Goal: Task Accomplishment & Management: Use online tool/utility

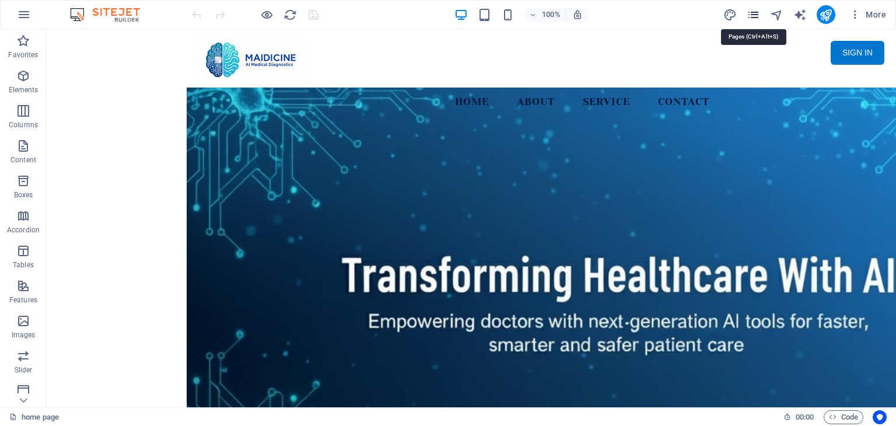
click at [753, 16] on icon "pages" at bounding box center [753, 14] width 13 height 13
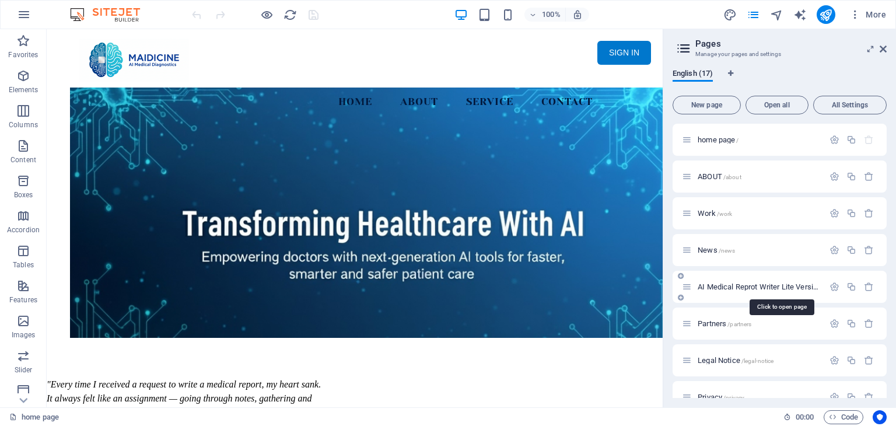
click at [793, 286] on span "AI Medical Reprot Writer Lite Version /medical-report" at bounding box center [780, 286] width 165 height 9
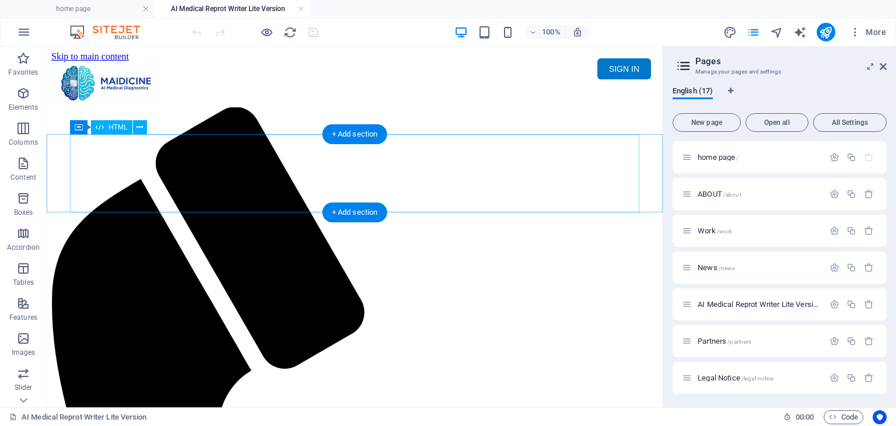
click at [341, 149] on div "Maidicine AI Medical Report Writer Version 5.1 Important Information The qualit…" at bounding box center [354, 149] width 607 height 0
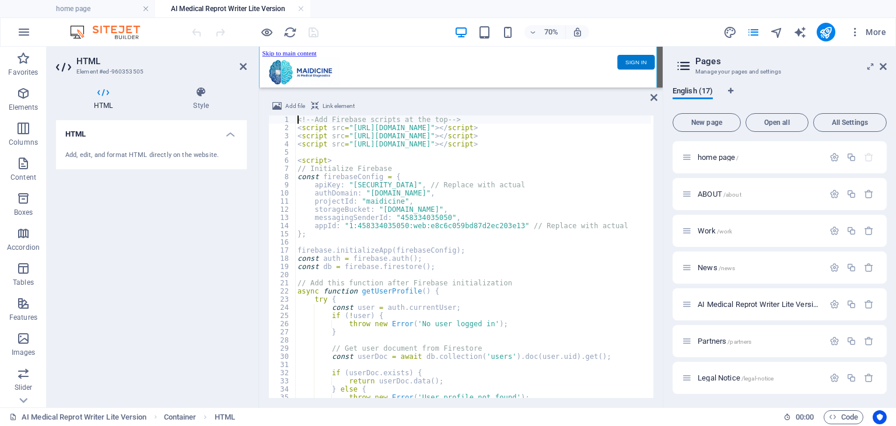
scroll to position [97, 0]
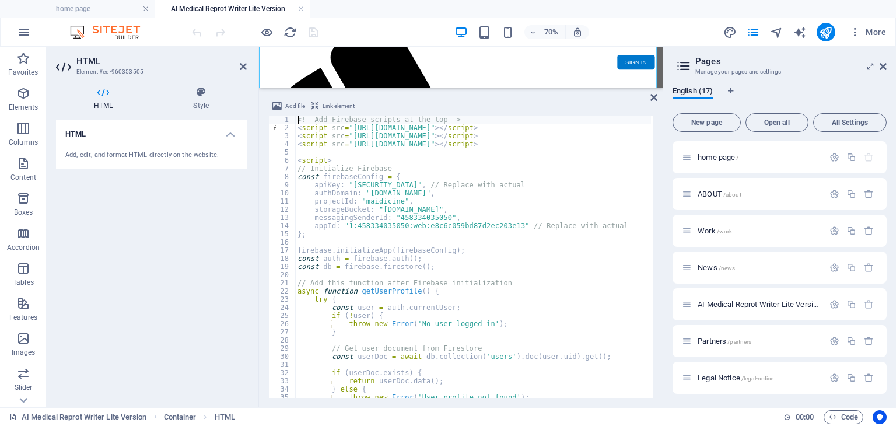
click at [495, 181] on div "<!-- Add Firebase scripts at the top --> < script src = "[URL][DOMAIN_NAME]" > …" at bounding box center [682, 264] width 775 height 296
type textarea "apiKey: "AIzaSyDihGAQjoHxrOmN31trV7Vh1OEk1cInnmM", // Replace with actual"
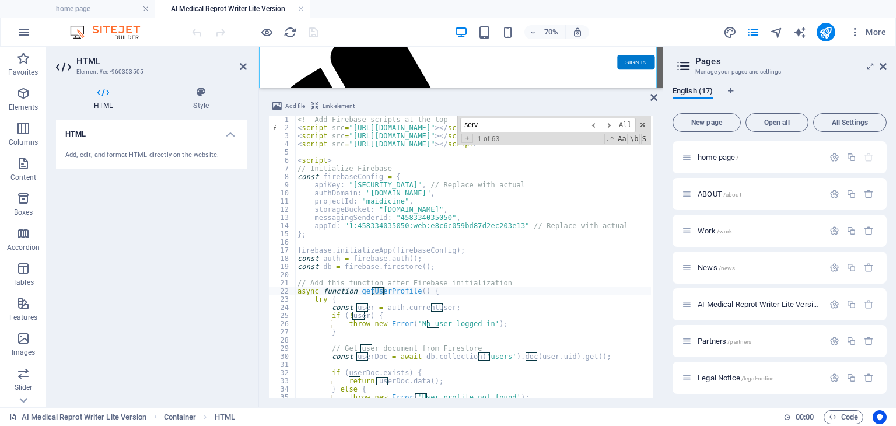
scroll to position [1077, 0]
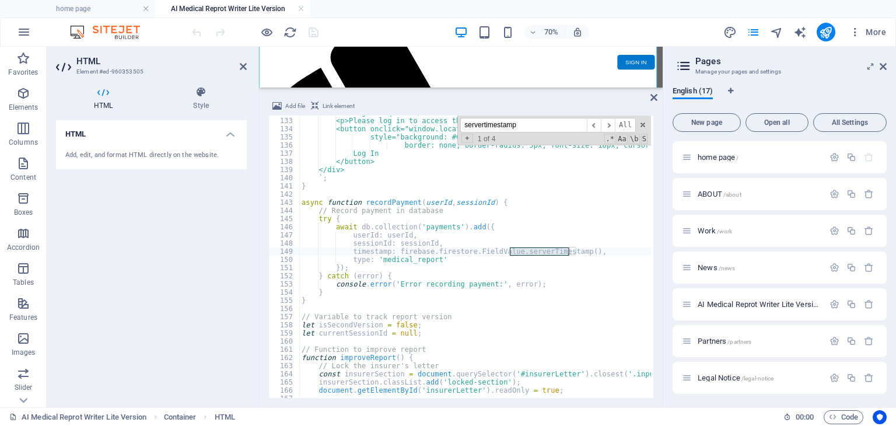
type input "servertimestamp"
click at [605, 121] on span "​" at bounding box center [608, 125] width 14 height 15
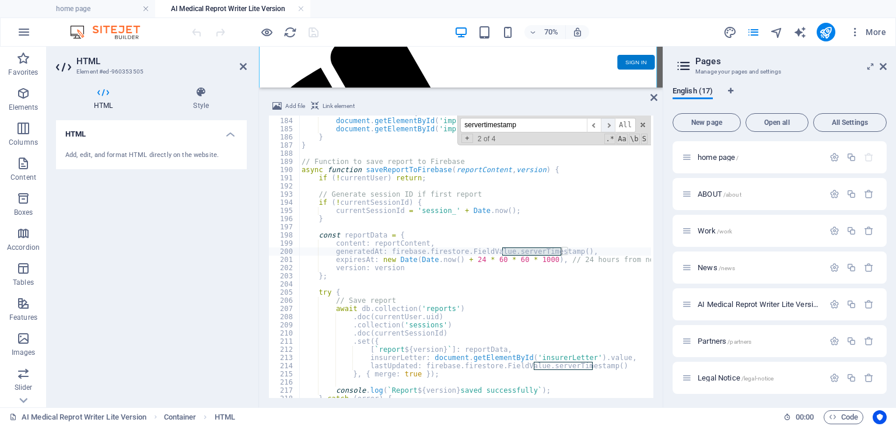
click at [605, 121] on span "​" at bounding box center [608, 125] width 14 height 15
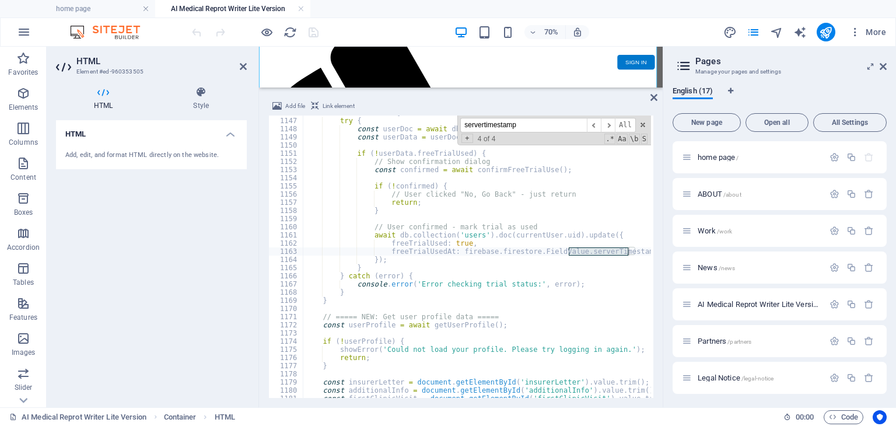
click at [533, 265] on div "if ( currentUser ) { try { const userDoc = await db . collection ( 'users' ) . …" at bounding box center [690, 257] width 775 height 296
click at [509, 249] on div "if ( currentUser ) { try { const userDoc = await db . collection ( 'users' ) . …" at bounding box center [690, 257] width 775 height 296
click at [456, 258] on div "if ( currentUser ) { try { const userDoc = await db . collection ( 'users' ) . …" at bounding box center [690, 257] width 775 height 296
type textarea "});"
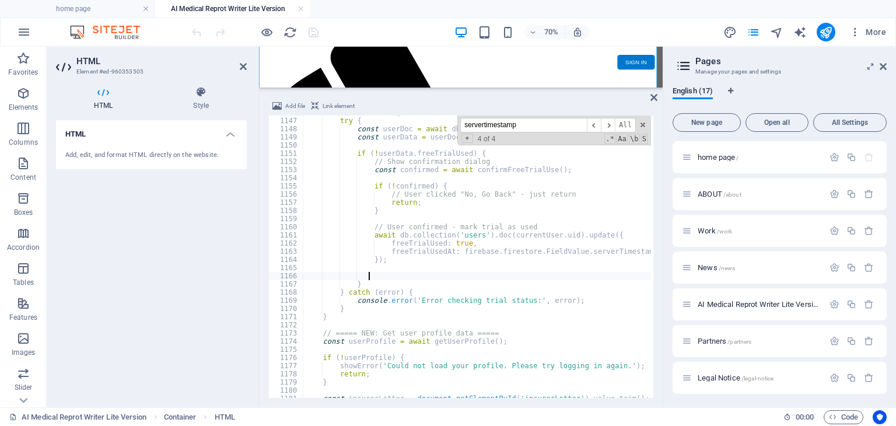
paste textarea "showPaymentRequired(); // Show payment page immediately"
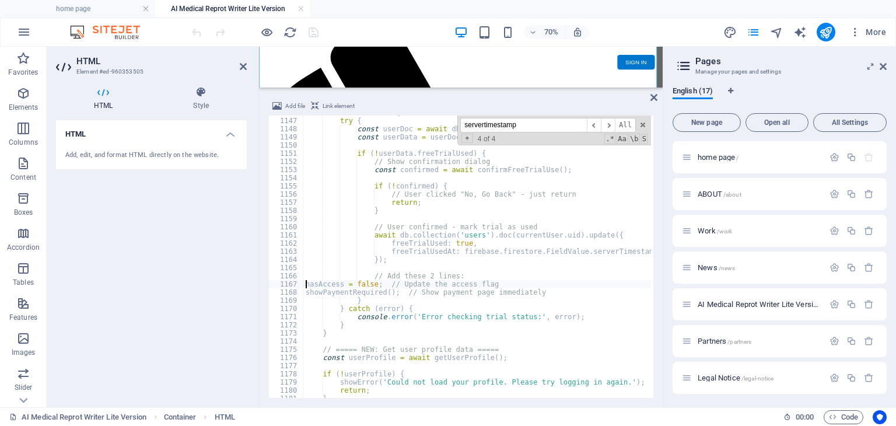
click at [304, 281] on div "if ( currentUser ) { try { const userDoc = await db . collection ( 'users' ) . …" at bounding box center [690, 257] width 775 height 296
click at [305, 292] on div "if ( currentUser ) { try { const userDoc = await db . collection ( 'users' ) . …" at bounding box center [690, 257] width 775 height 296
type textarea "showPaymentRequired(); // Show payment page immediately"
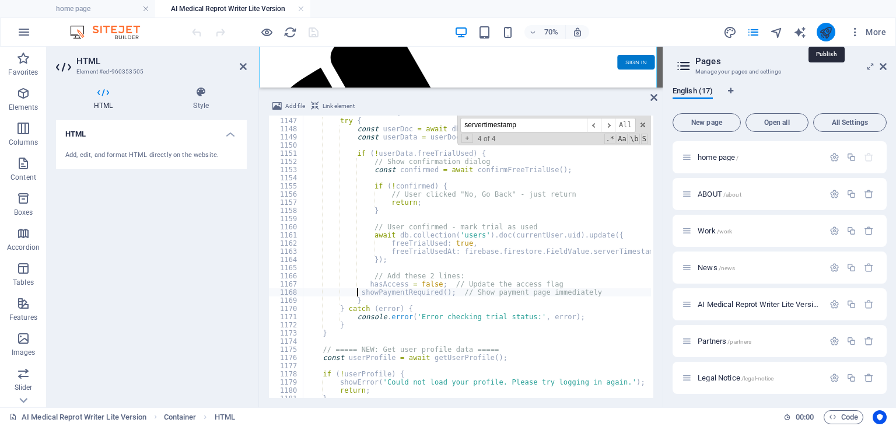
click at [830, 33] on icon "publish" at bounding box center [825, 32] width 13 height 13
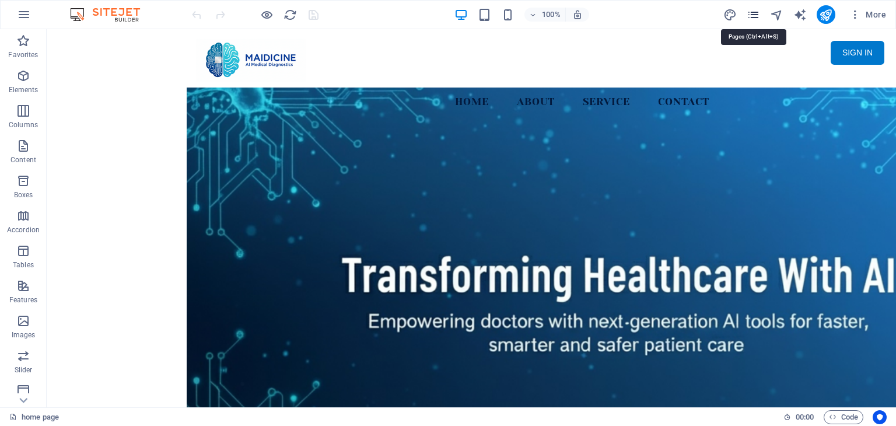
click at [755, 12] on icon "pages" at bounding box center [753, 14] width 13 height 13
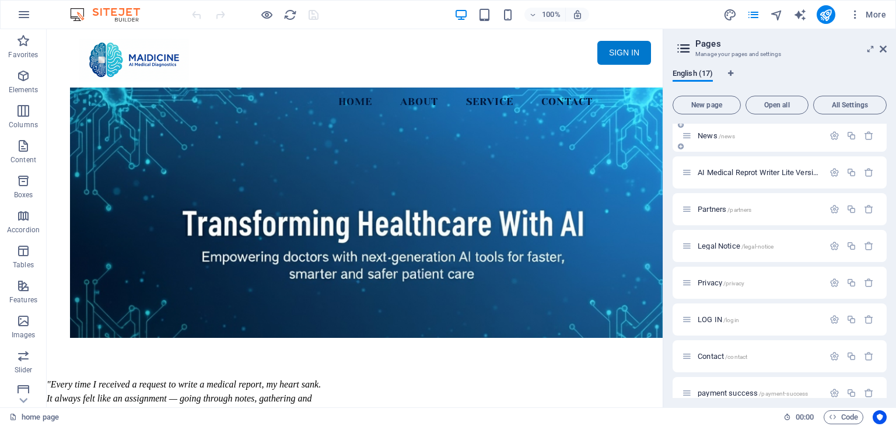
scroll to position [117, 0]
click at [802, 172] on span "AI Medical Reprot Writer Lite Version /medical-report" at bounding box center [780, 170] width 165 height 9
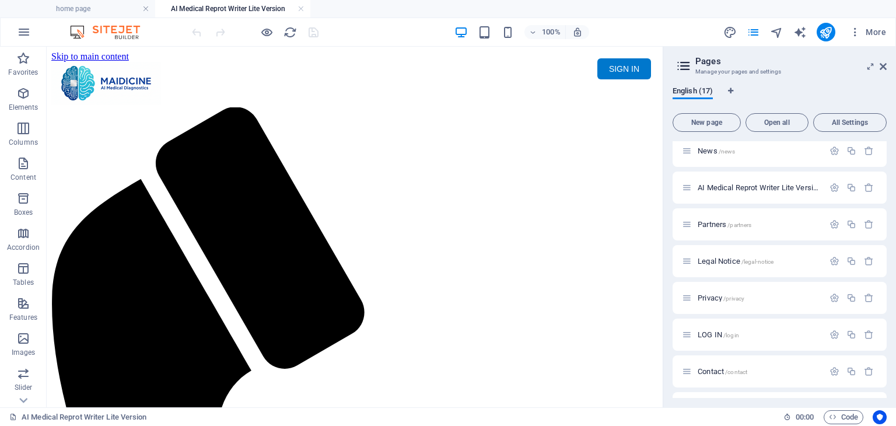
scroll to position [0, 0]
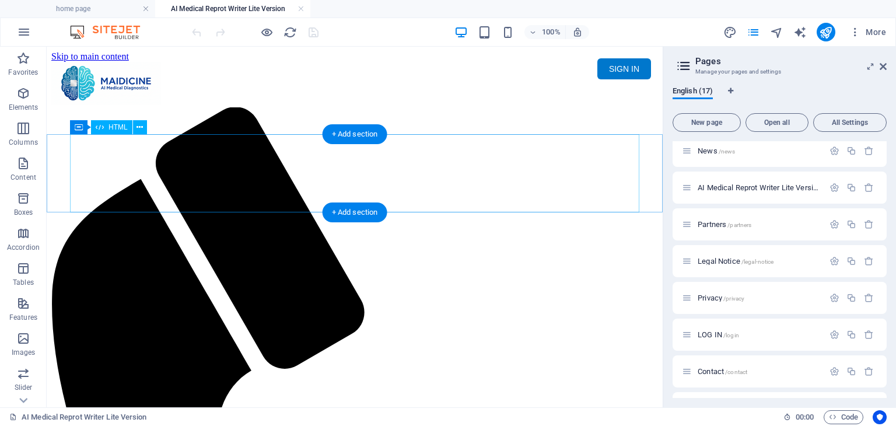
click at [348, 149] on div "Maidicine AI Medical Report Writer Version 5.1 Important Information The qualit…" at bounding box center [354, 149] width 607 height 0
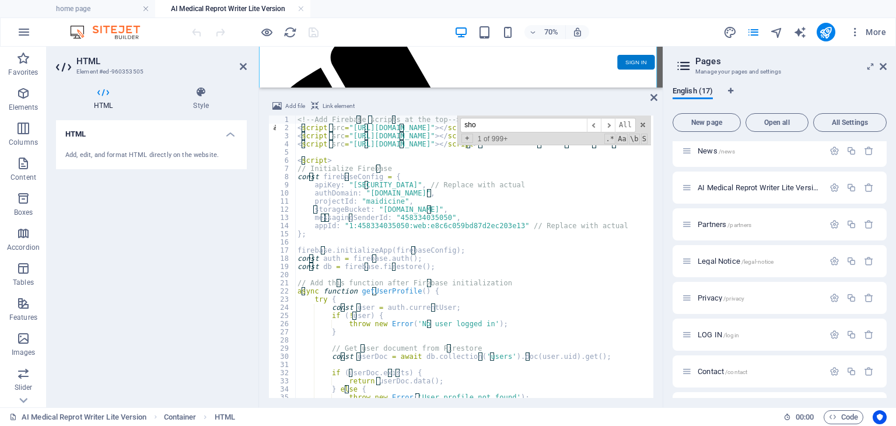
scroll to position [489, 0]
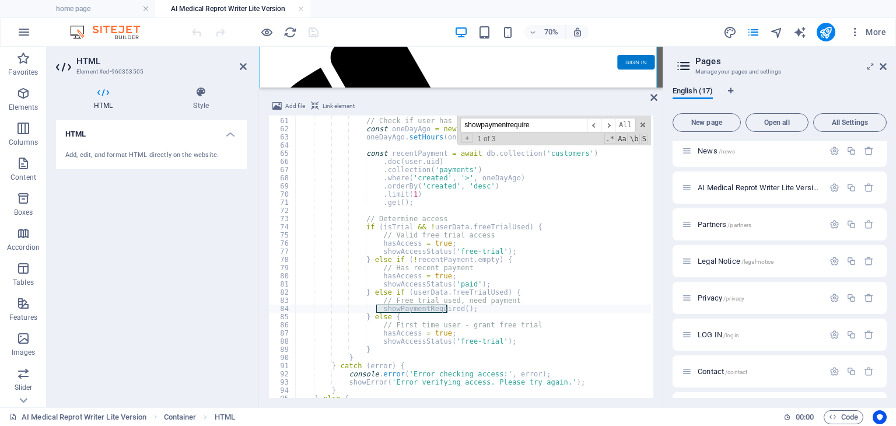
type input "showpaymentrequire"
click at [464, 304] on div "// Check if user has recent payment (within last 24 hours) const oneDayAgo = ne…" at bounding box center [682, 257] width 775 height 296
click at [611, 125] on span "​" at bounding box center [608, 125] width 14 height 15
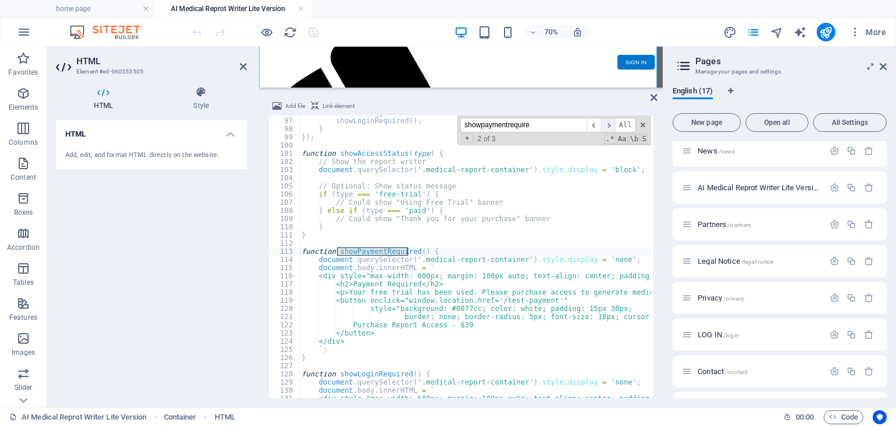
scroll to position [783, 0]
click at [611, 125] on span "​" at bounding box center [608, 125] width 14 height 15
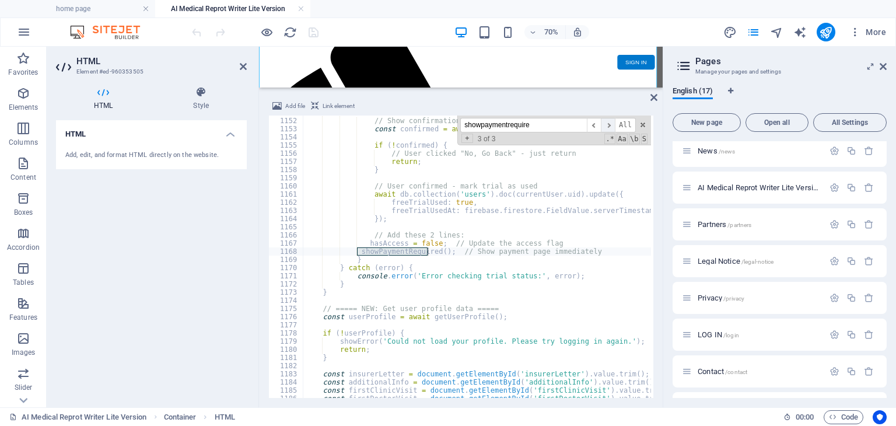
scroll to position [9399, 0]
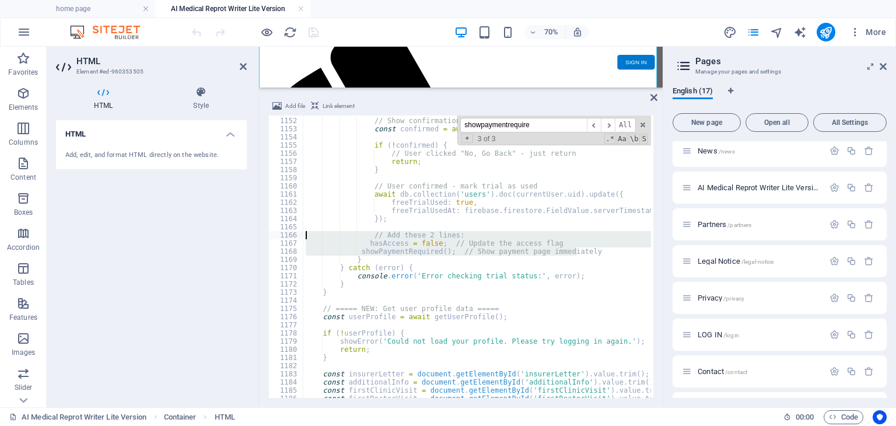
drag, startPoint x: 590, startPoint y: 250, endPoint x: 303, endPoint y: 234, distance: 287.5
click at [303, 234] on div "if ( ! userData . freeTrialUsed ) { // Show confirmation dialog const confirmed…" at bounding box center [690, 257] width 775 height 296
type textarea "// Add these 2 lines: hasAccess = false; // Update the access flag"
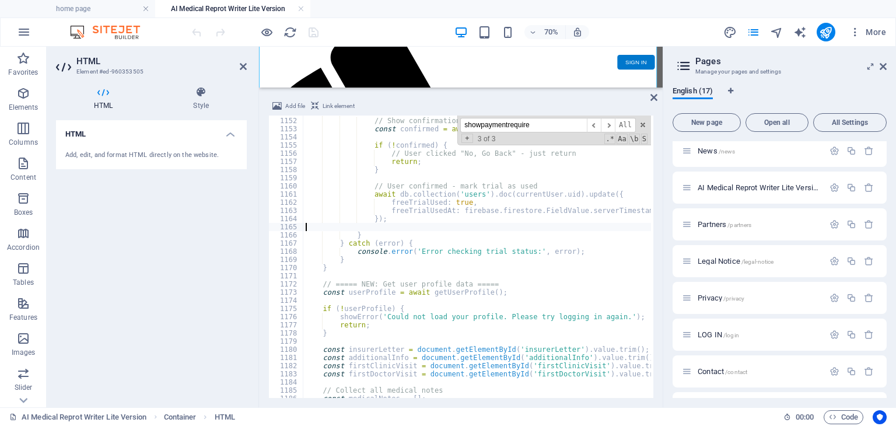
type textarea "});"
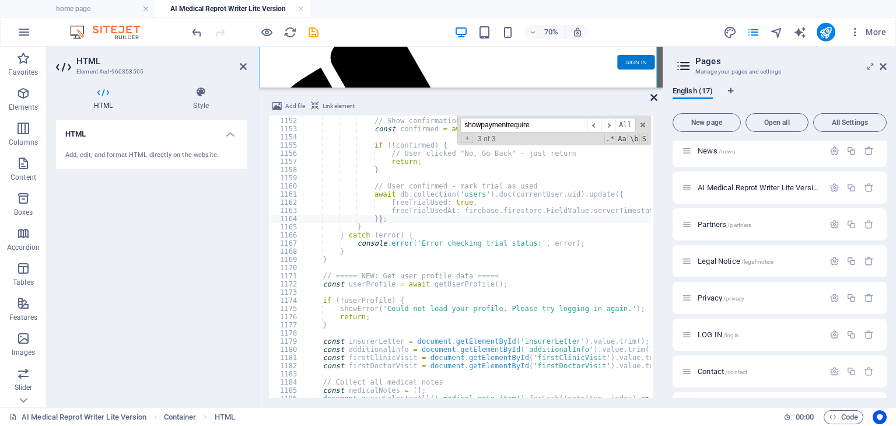
click at [652, 99] on icon at bounding box center [653, 97] width 7 height 9
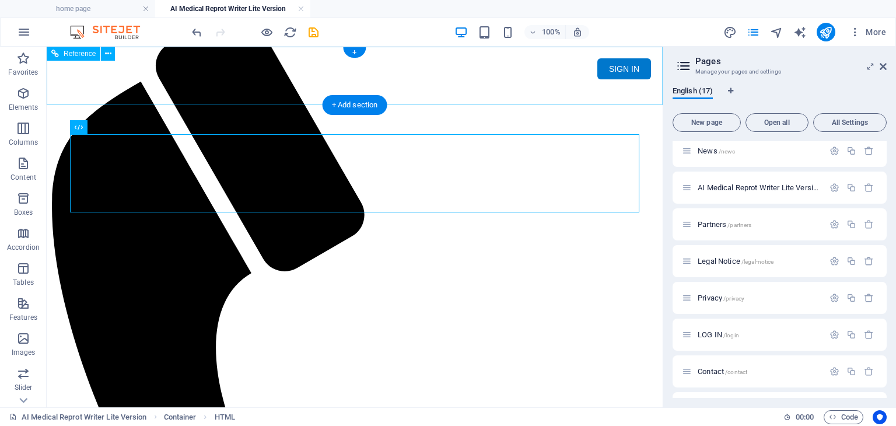
scroll to position [0, 0]
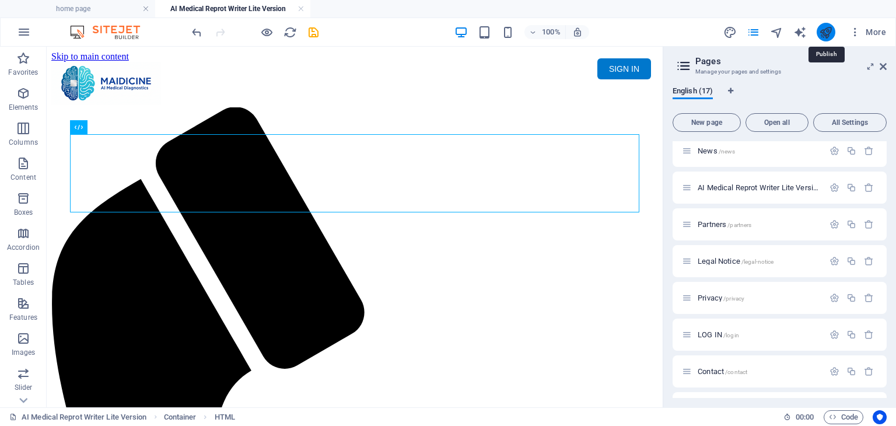
click at [828, 36] on icon "publish" at bounding box center [825, 32] width 13 height 13
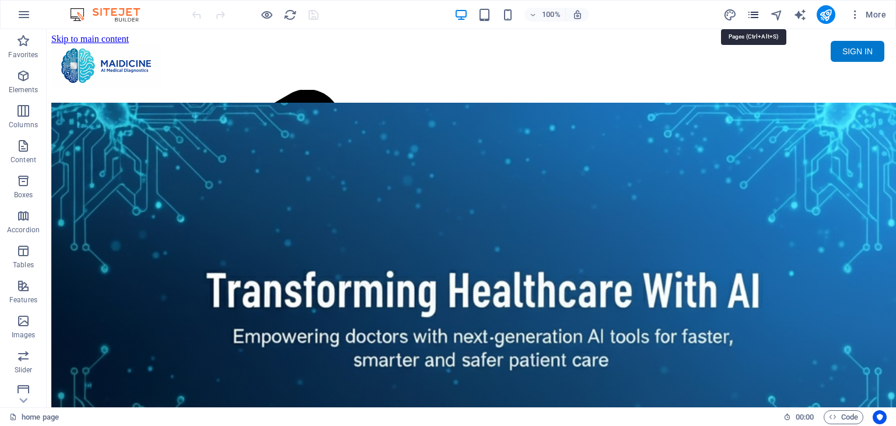
click at [754, 13] on icon "pages" at bounding box center [753, 14] width 13 height 13
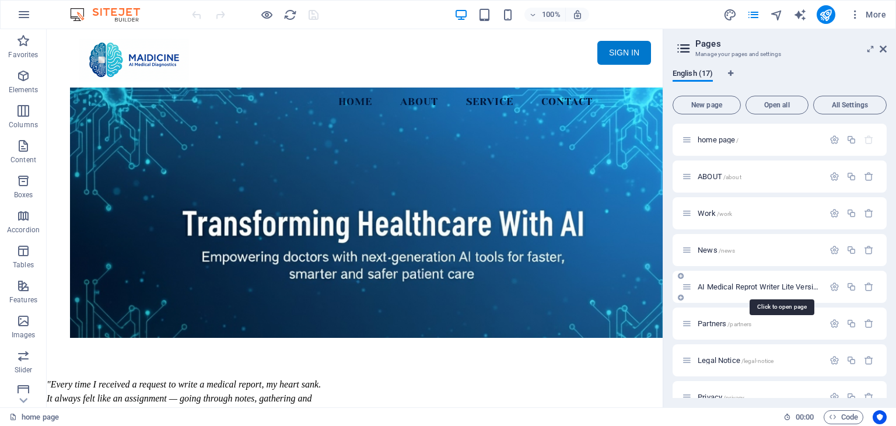
click at [781, 285] on span "AI Medical Reprot Writer Lite Version /medical-report" at bounding box center [780, 286] width 165 height 9
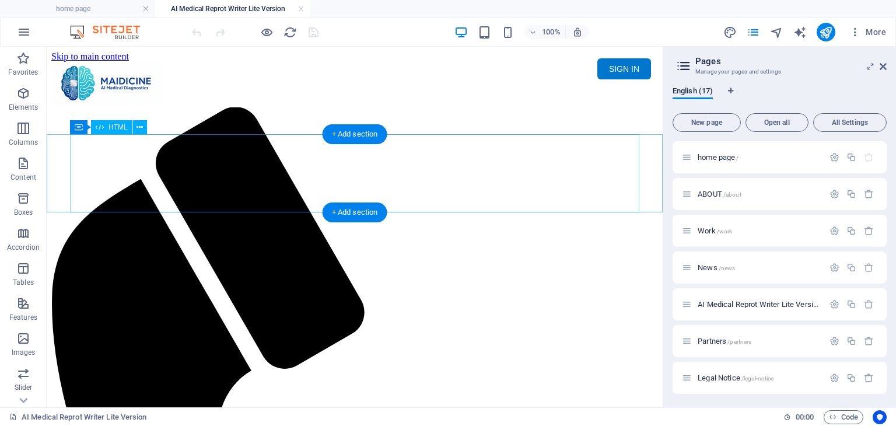
click at [407, 149] on div "Maidicine AI Medical Report Writer Version 5.1 Important Information The qualit…" at bounding box center [354, 149] width 607 height 0
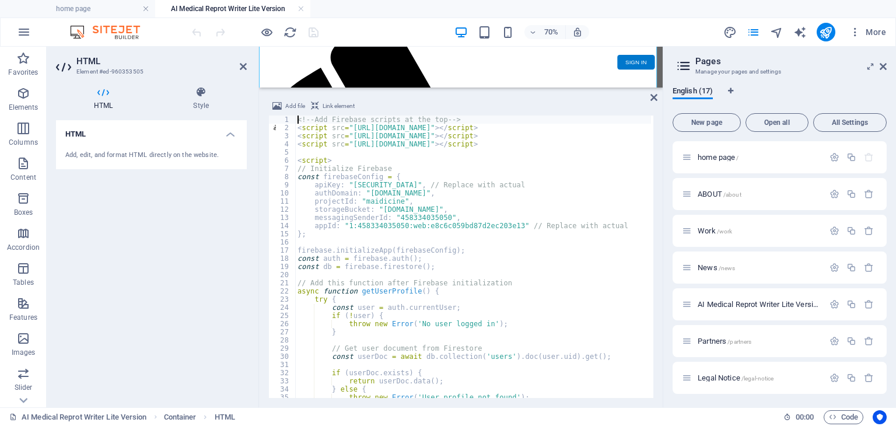
click at [427, 204] on div "<!-- Add Firebase scripts at the top --> < script src = "https://www.gstatic.co…" at bounding box center [682, 264] width 775 height 296
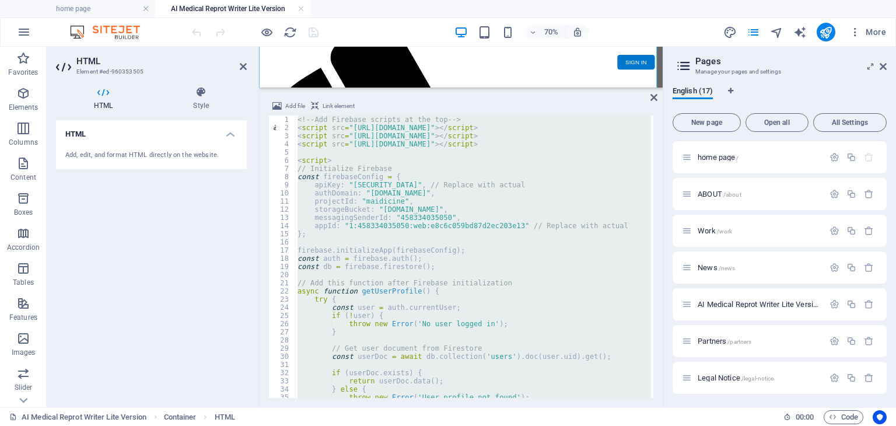
click at [601, 208] on div "<!-- Add Firebase scripts at the top --> < script src = "https://www.gstatic.co…" at bounding box center [473, 257] width 356 height 282
type textarea "storageBucket: "maidicine.appspot.com","
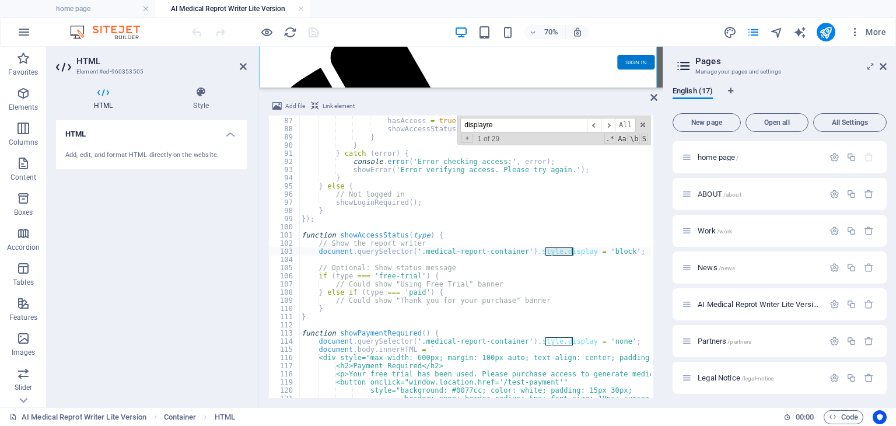
scroll to position [10396, 0]
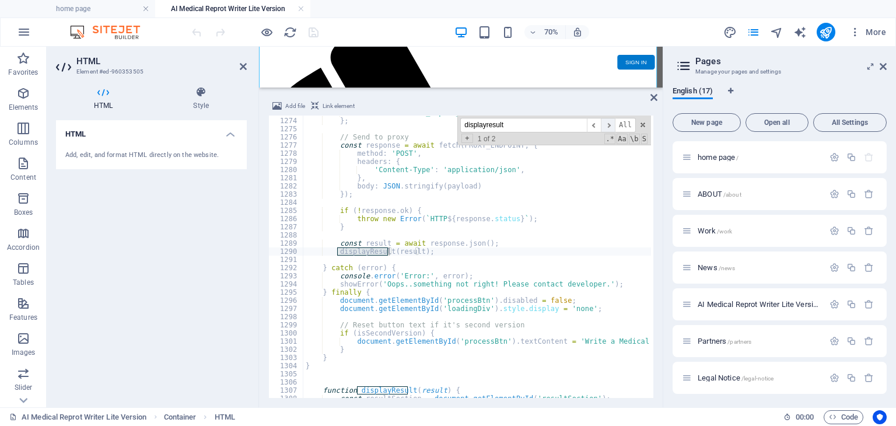
type input "displayresult"
click at [609, 123] on span "​" at bounding box center [608, 125] width 14 height 15
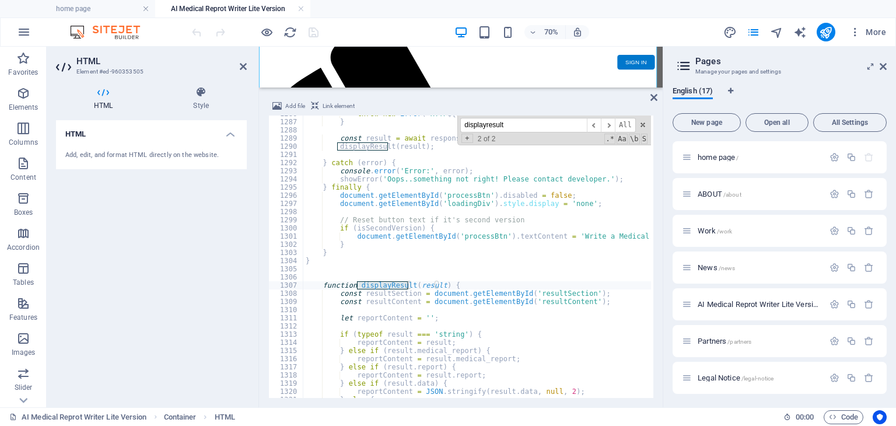
scroll to position [10536, 0]
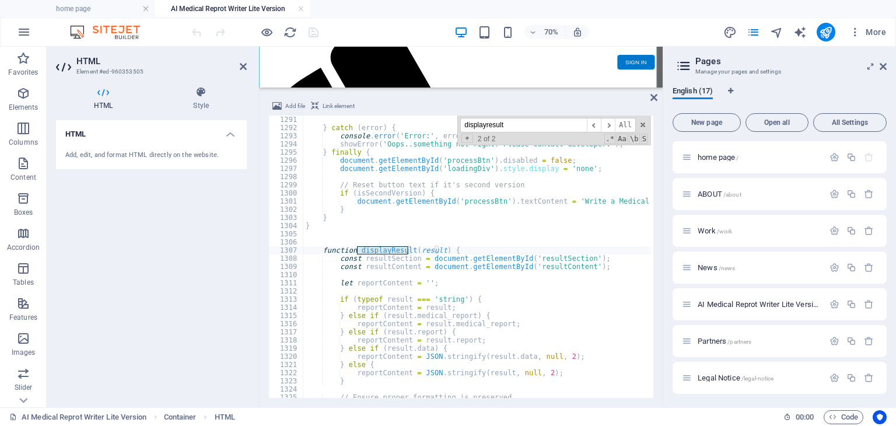
click at [558, 304] on div "} catch ( error ) { console . error ( 'Error:' , error ) ; showError ( 'Oops..s…" at bounding box center [690, 264] width 775 height 296
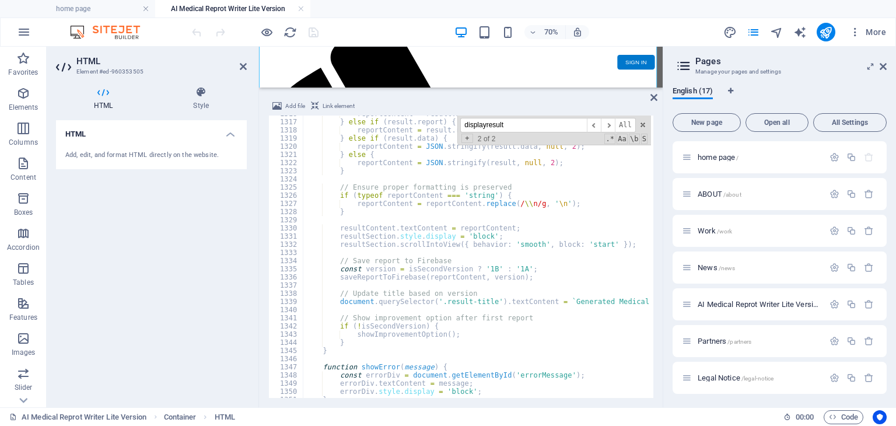
scroll to position [10762, 0]
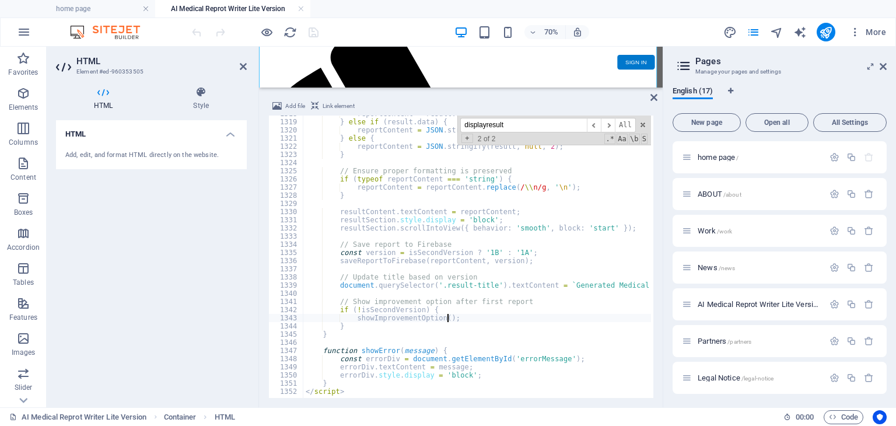
click at [450, 316] on div "reportContent = result . report ; } else if ( result . data ) { reportContent =…" at bounding box center [690, 258] width 775 height 296
type textarea "showImprovementOption();"
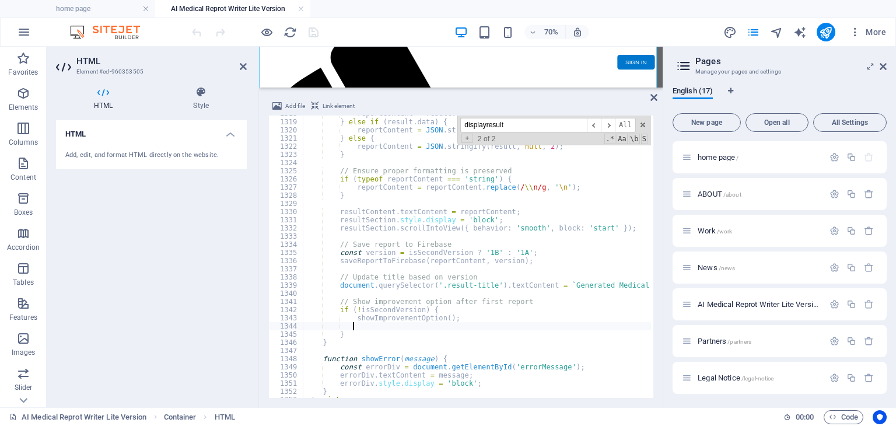
paste textarea "disableReportGeneration();"
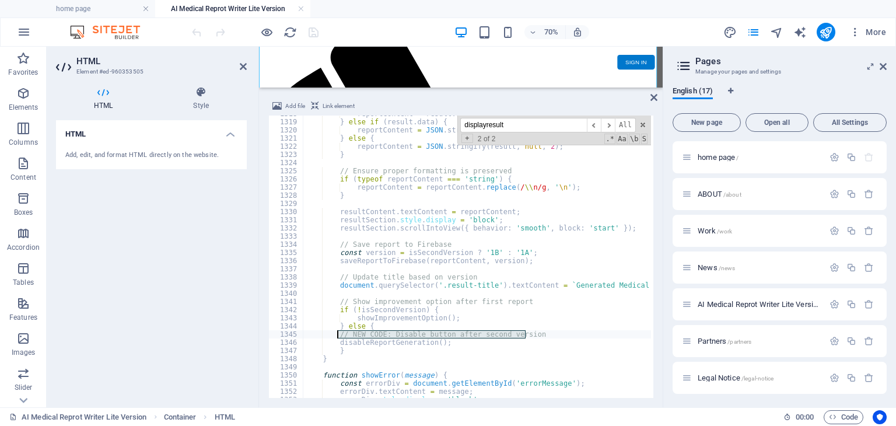
drag, startPoint x: 543, startPoint y: 334, endPoint x: 336, endPoint y: 337, distance: 207.1
click at [336, 337] on div "reportContent = result . report ; } else if ( result . data ) { reportContent =…" at bounding box center [690, 258] width 775 height 296
click at [450, 341] on div "reportContent = result . report ; } else if ( result . data ) { reportContent =…" at bounding box center [690, 258] width 775 height 296
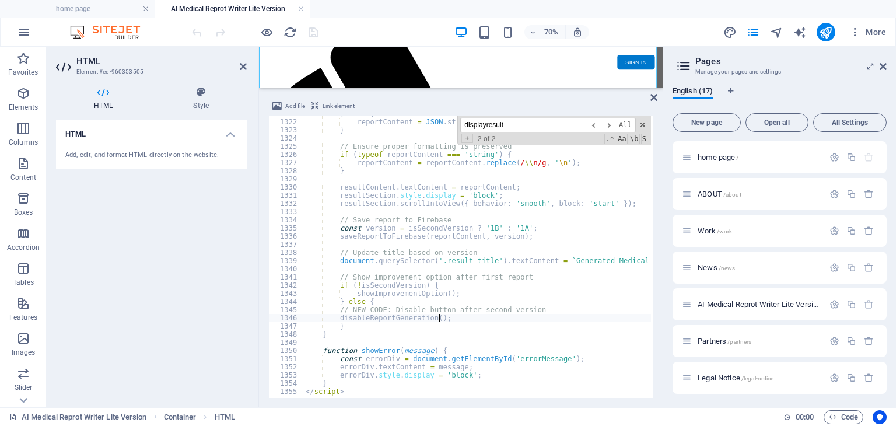
scroll to position [10786, 0]
click at [481, 313] on div "} else { reportContent = JSON . stringify ( result , null , 2 ) ; } // Ensure p…" at bounding box center [690, 258] width 775 height 296
type textarea "// NEW CODE: Disable button after second version"
click at [488, 341] on div "} else { reportContent = JSON . stringify ( result , null , 2 ) ; } // Ensure p…" at bounding box center [690, 258] width 775 height 296
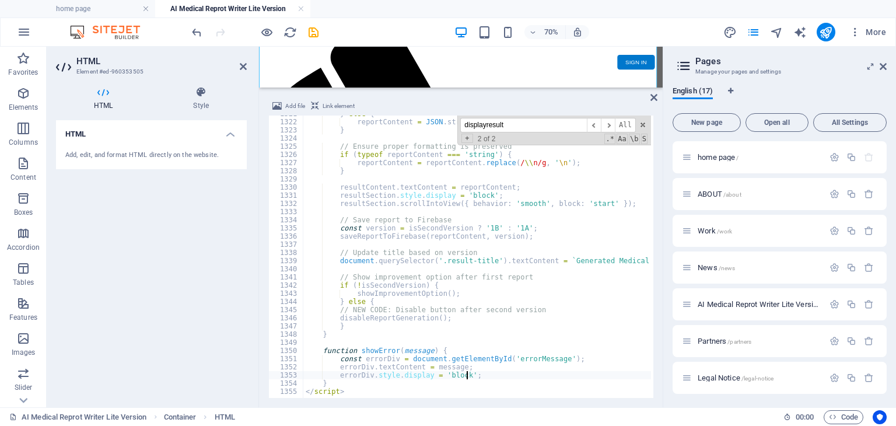
click at [484, 374] on div "} else { reportContent = JSON . stringify ( result , null , 2 ) ; } // Ensure p…" at bounding box center [690, 258] width 775 height 296
click at [552, 377] on div "} else { reportContent = JSON . stringify ( result , null , 2 ) ; } // Ensure p…" at bounding box center [690, 258] width 775 height 296
click at [350, 381] on div "} else { reportContent = JSON . stringify ( result , null , 2 ) ; } // Ensure p…" at bounding box center [690, 258] width 775 height 296
type textarea "}"
paste textarea "}"
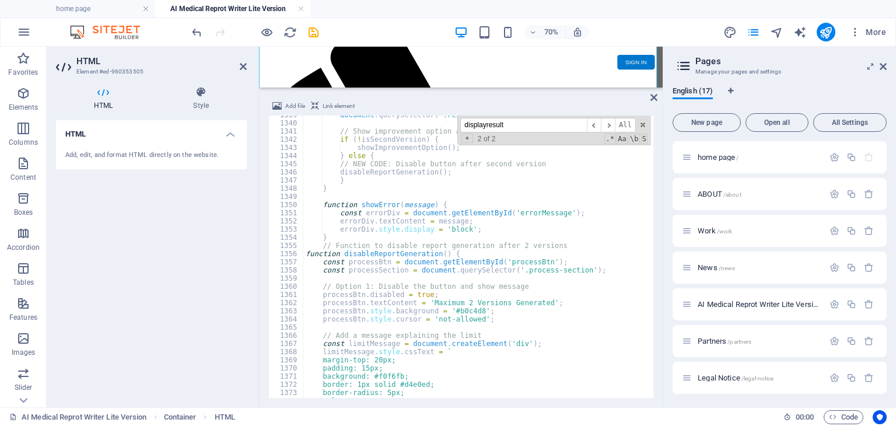
scroll to position [10897, 0]
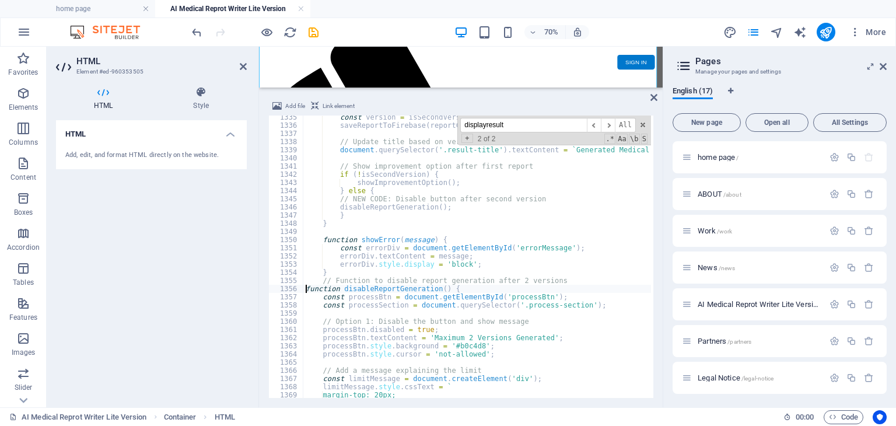
click at [305, 288] on div "const version = isSecondVersion ? '1B' : '1A' ; saveReportToFirebase ( reportCo…" at bounding box center [690, 261] width 775 height 296
click at [351, 274] on div "const version = isSecondVersion ? '1B' : '1A' ; saveReportToFirebase ( reportCo…" at bounding box center [690, 261] width 775 height 296
type textarea "}"
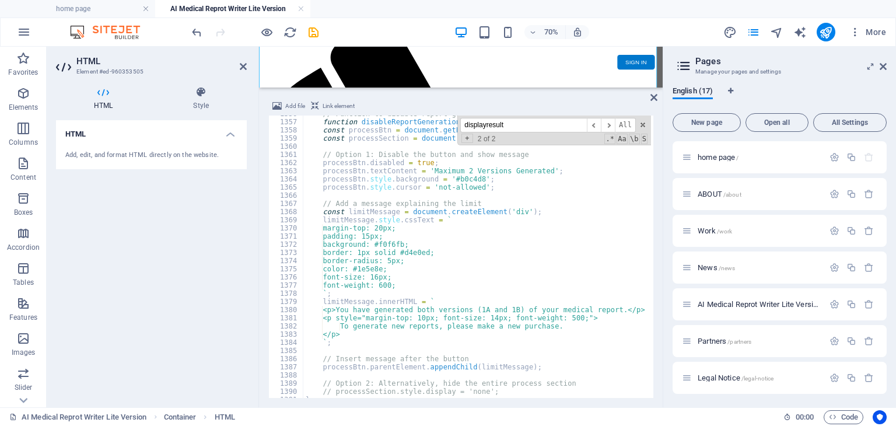
scroll to position [11089, 0]
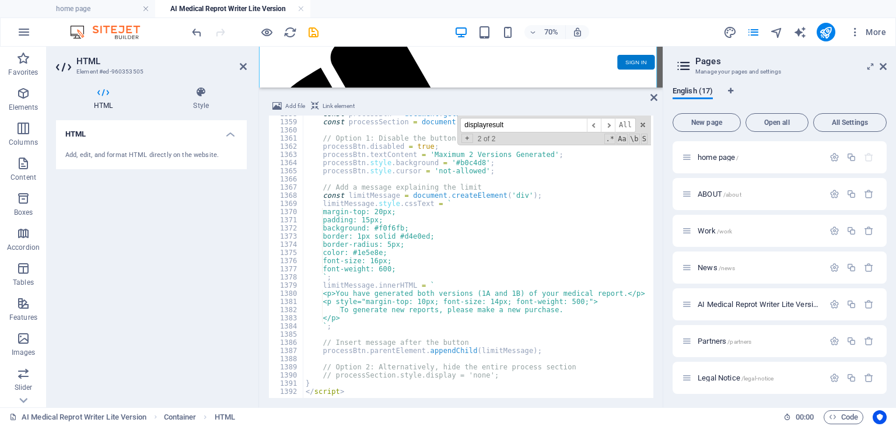
drag, startPoint x: 525, startPoint y: 128, endPoint x: 467, endPoint y: 128, distance: 57.8
click at [467, 128] on input "displayresult" at bounding box center [523, 125] width 127 height 15
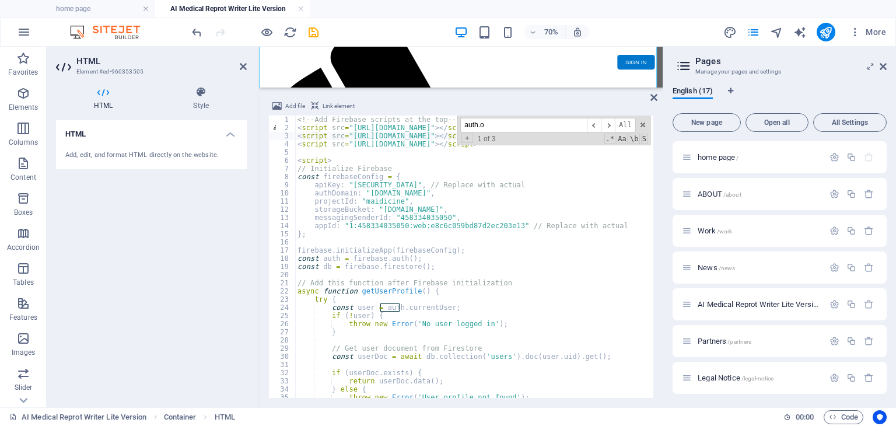
scroll to position [244, 0]
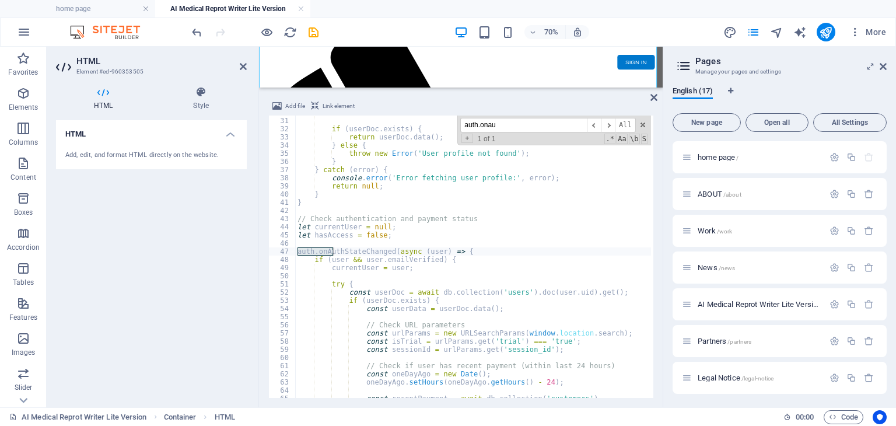
type input "auth.onau"
click at [453, 317] on div "const userDoc = await db . collection ( 'users' ) . doc ( user . uid ) . get ( …" at bounding box center [682, 257] width 775 height 296
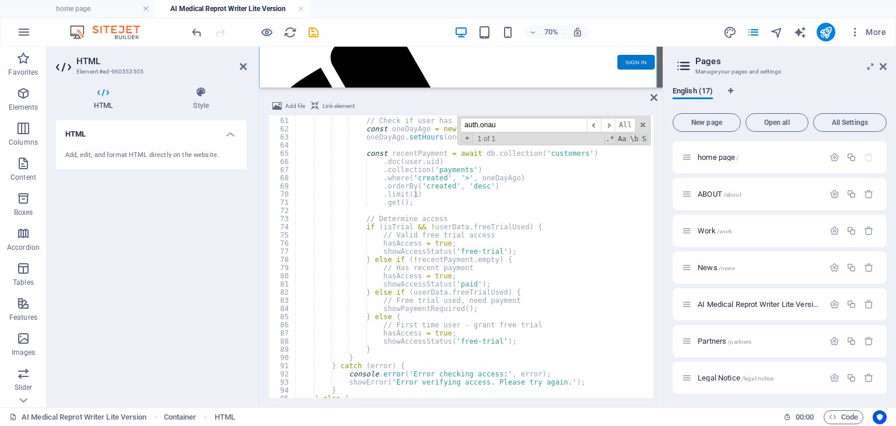
scroll to position [489, 0]
click at [511, 291] on div "// Check if user has recent payment (within last 24 hours) const oneDayAgo = ne…" at bounding box center [682, 257] width 775 height 296
click at [491, 281] on div "// Check if user has recent payment (within last 24 hours) const oneDayAgo = ne…" at bounding box center [682, 257] width 775 height 296
type textarea "showAccessStatus('paid');"
click at [487, 284] on div "// Check if user has recent payment (within last 24 hours) const oneDayAgo = ne…" at bounding box center [682, 257] width 775 height 296
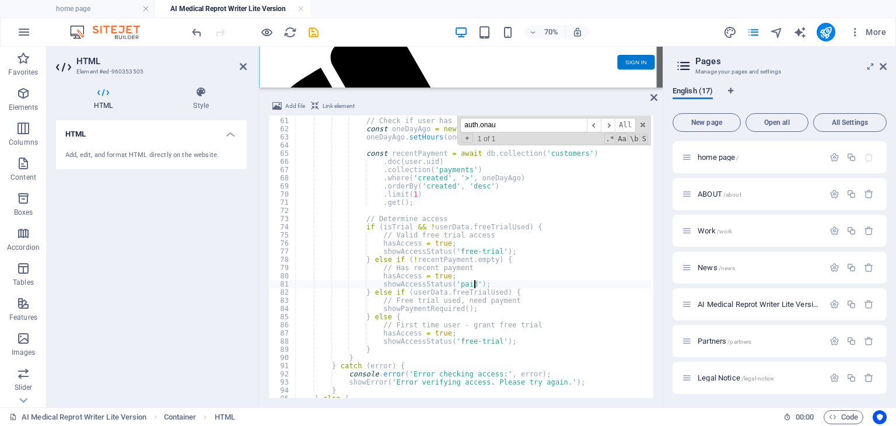
scroll to position [0, 5]
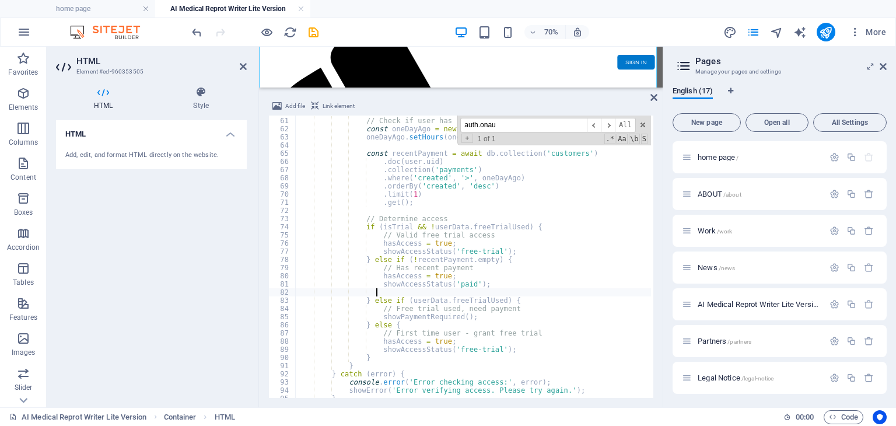
paste textarea "currentSessionId = null; // Reset session ID too"
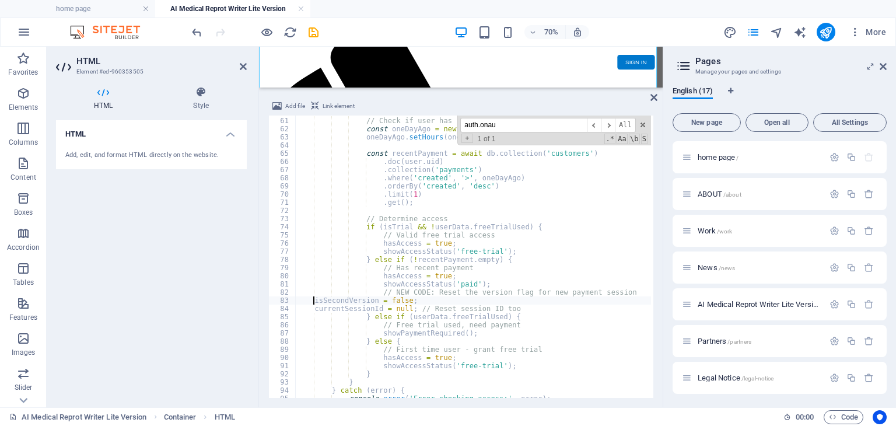
click at [313, 300] on div "// Check if user has recent payment (within last 24 hours) const oneDayAgo = ne…" at bounding box center [682, 257] width 775 height 296
click at [314, 306] on div "// Check if user has recent payment (within last 24 hours) const oneDayAgo = ne…" at bounding box center [682, 257] width 775 height 296
type textarea "currentSessionId = null; // Reset session ID too"
click at [639, 52] on div "Maidicine AI Medical Report Writer Version 5.1 Important Information The qualit…" at bounding box center [548, 52] width 568 height 0
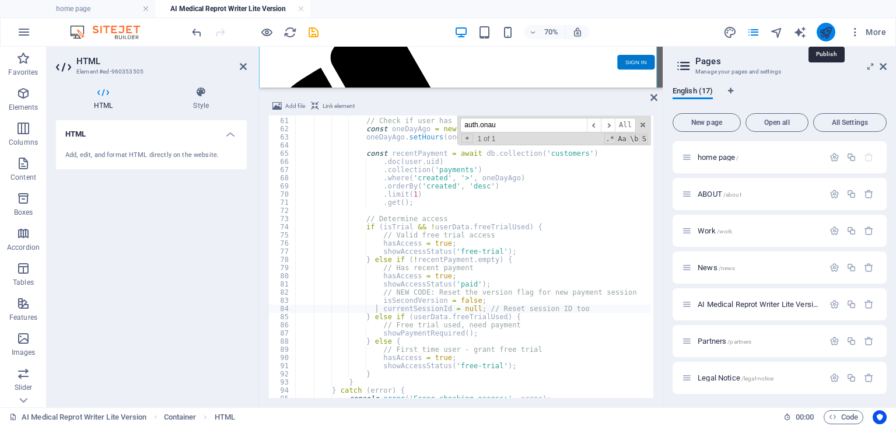
click at [831, 33] on icon "publish" at bounding box center [825, 32] width 13 height 13
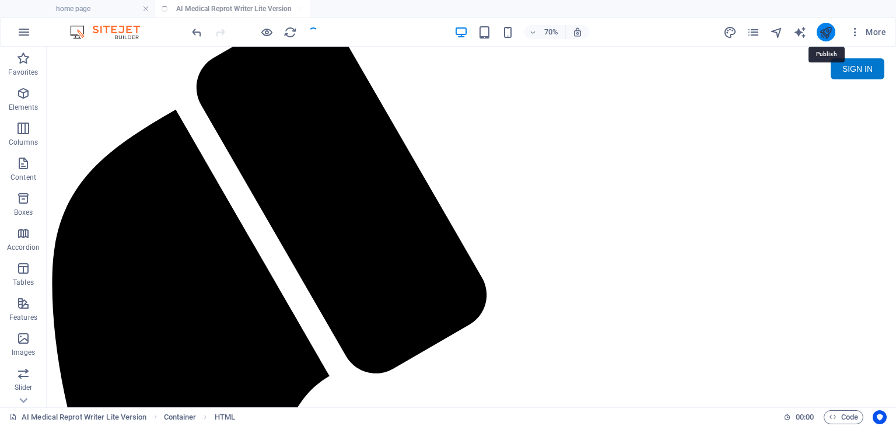
scroll to position [0, 0]
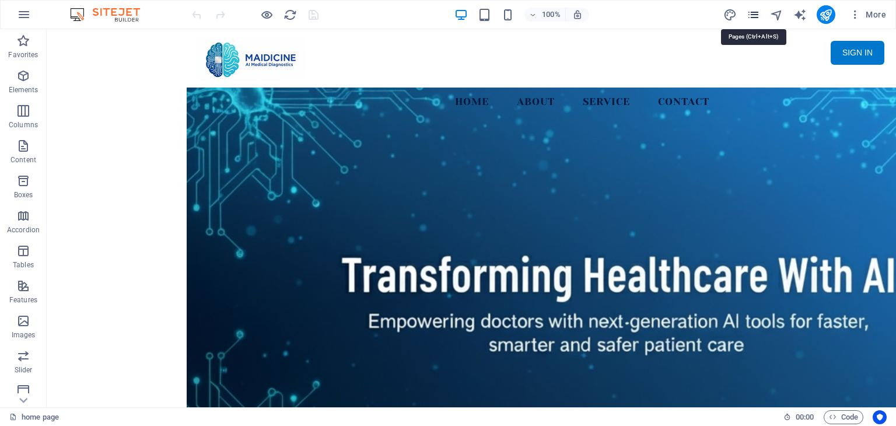
click at [755, 14] on icon "pages" at bounding box center [753, 14] width 13 height 13
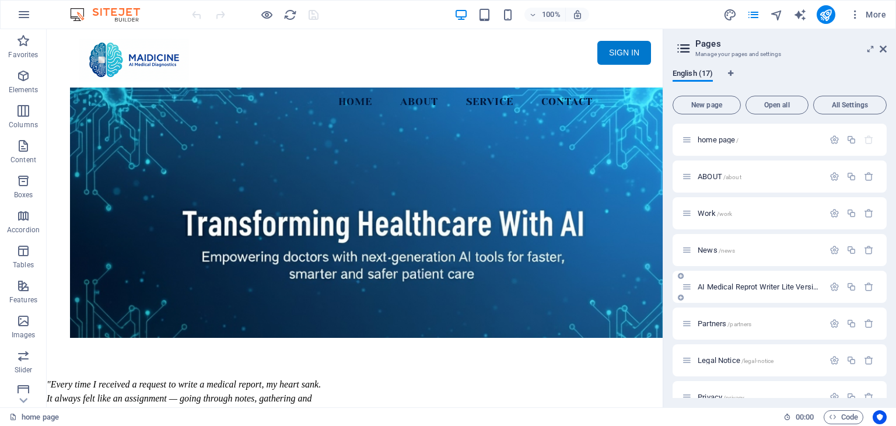
click at [775, 284] on span "AI Medical Reprot Writer Lite Version /medical-report" at bounding box center [780, 286] width 165 height 9
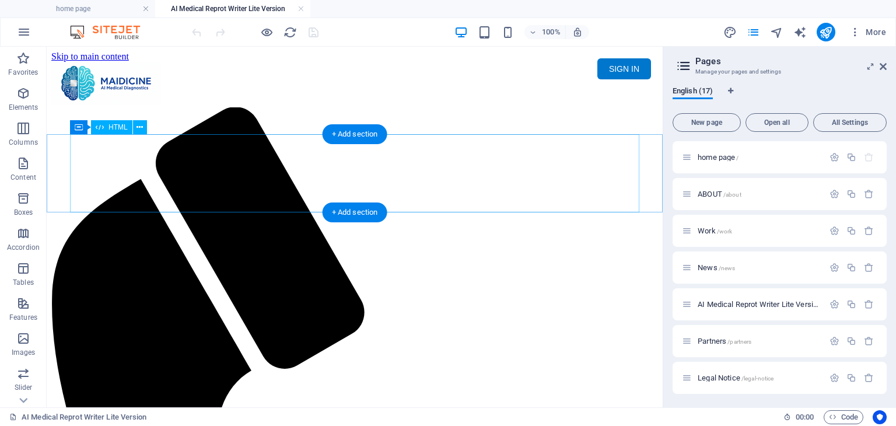
click at [390, 149] on div "Maidicine AI Medical Report Writer Version 5.1 Important Information The qualit…" at bounding box center [354, 149] width 607 height 0
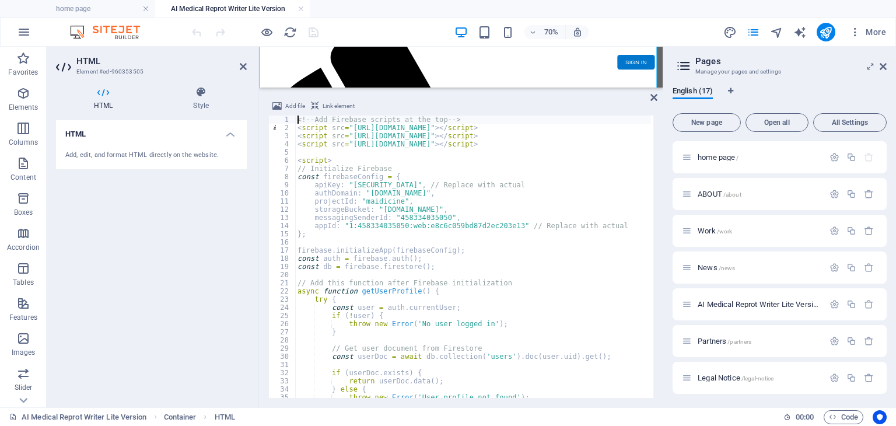
click at [480, 215] on div "<!-- Add Firebase scripts at the top --> < script src = "[URL][DOMAIN_NAME]" > …" at bounding box center [682, 264] width 775 height 296
type textarea "messagingSenderId: "458334035050","
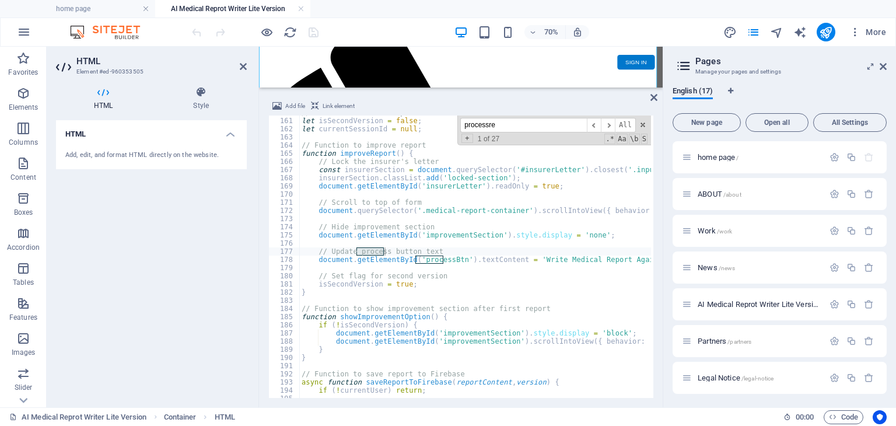
scroll to position [6941, 0]
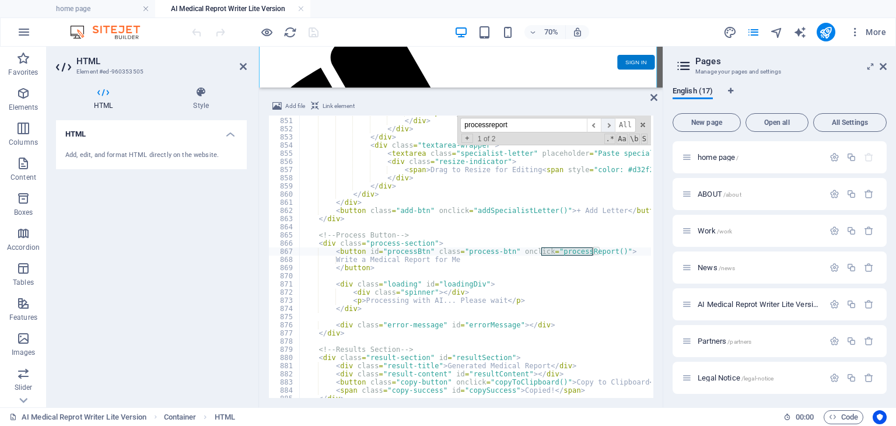
type input "processreport"
click at [611, 124] on span "​" at bounding box center [608, 125] width 14 height 15
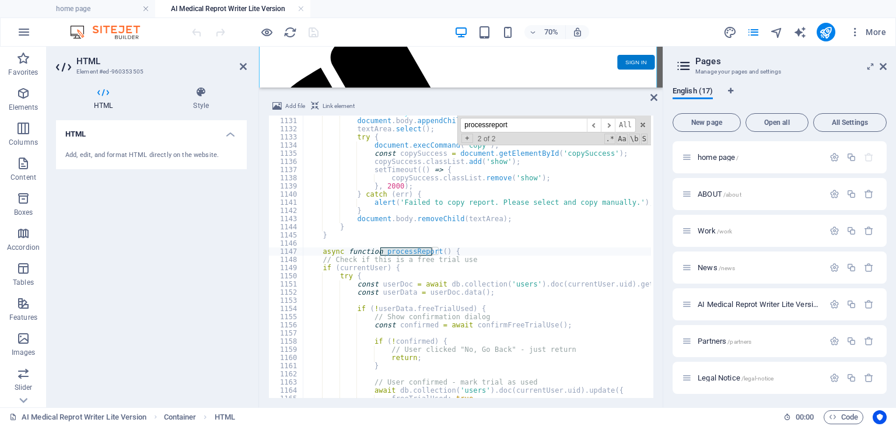
type textarea "async function processReport() {"
click at [463, 251] on div "textArea . style . left = '-999999px' ; document . body . appendChild ( textAre…" at bounding box center [690, 257] width 775 height 296
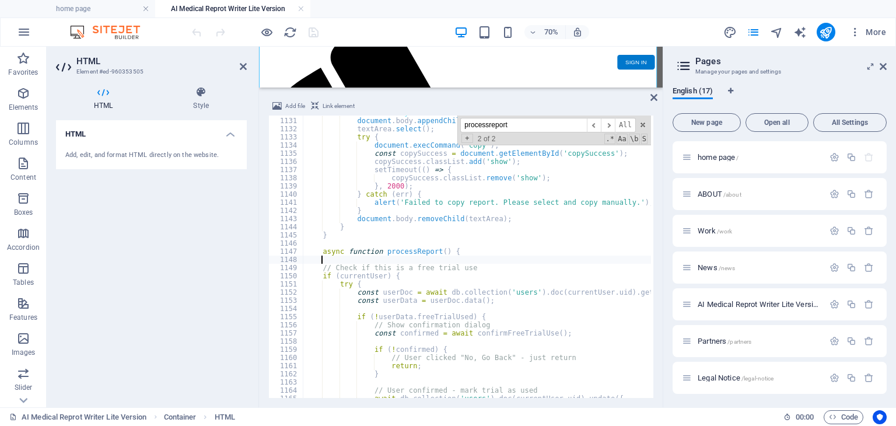
scroll to position [0, 0]
drag, startPoint x: 539, startPoint y: 127, endPoint x: 465, endPoint y: 126, distance: 74.1
click at [465, 126] on input "processreport" at bounding box center [523, 125] width 127 height 15
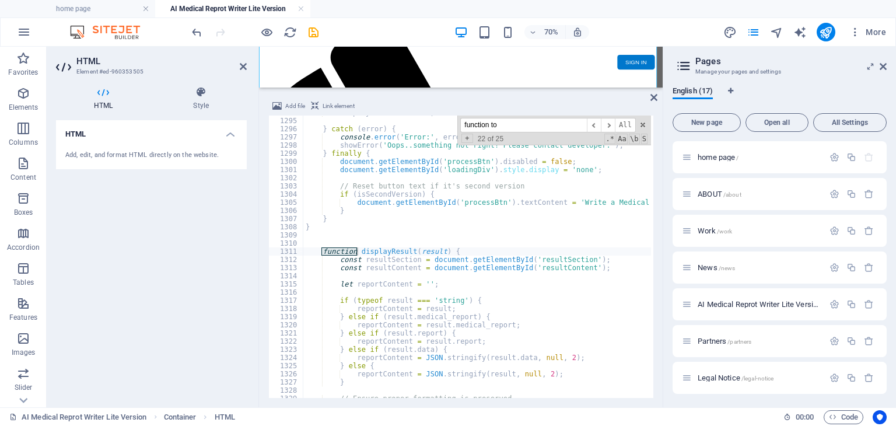
scroll to position [10967, 0]
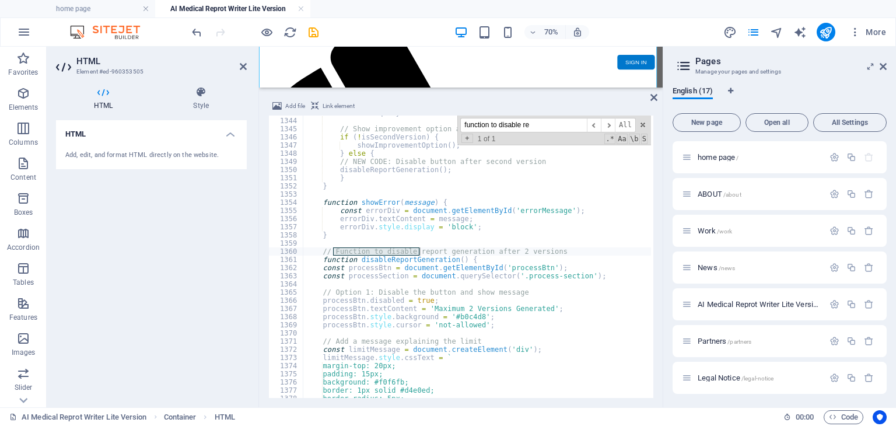
type input "function to disable re"
click at [508, 276] on div "document . querySelector ( '.result-title' ) . textContent = ` Generated Medica…" at bounding box center [690, 257] width 775 height 296
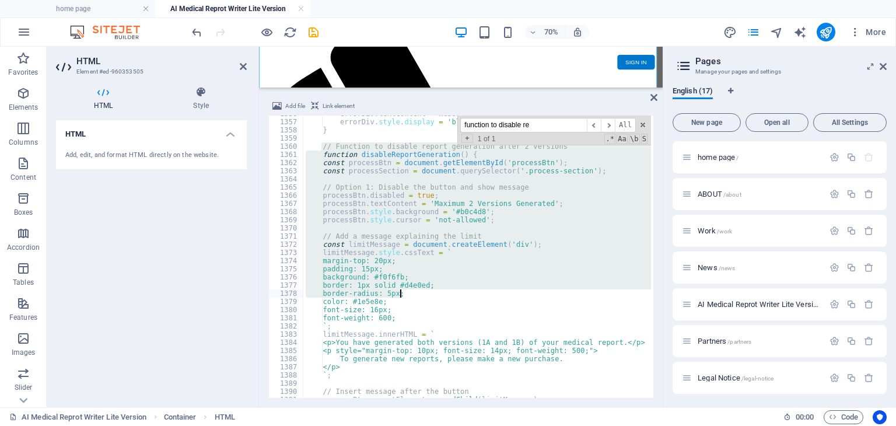
scroll to position [11107, 0]
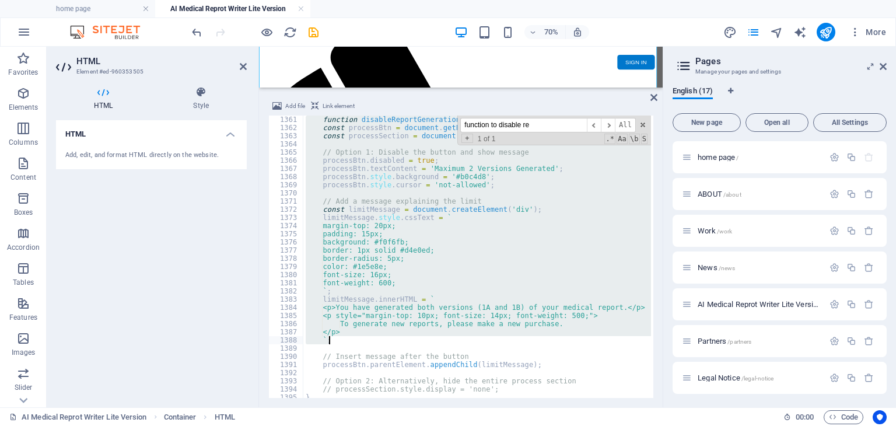
drag, startPoint x: 321, startPoint y: 249, endPoint x: 404, endPoint y: 339, distance: 122.2
click at [404, 339] on div "function disableReportGeneration ( ) { const processBtn = document . getElement…" at bounding box center [690, 264] width 775 height 296
type textarea "</p> `;"
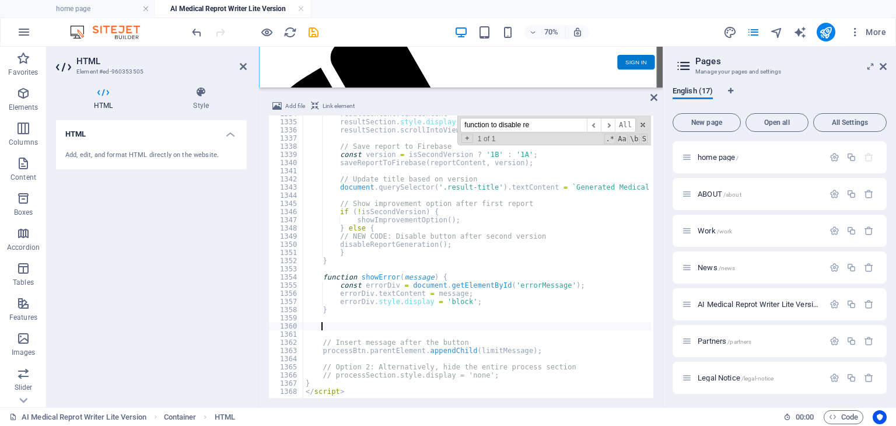
scroll to position [10893, 0]
click at [333, 325] on div "resultContent . textContent = reportContent ; resultSection . style . display =…" at bounding box center [690, 258] width 775 height 296
click at [341, 327] on div "resultContent . textContent = reportContent ; resultSection . style . display =…" at bounding box center [690, 258] width 775 height 296
paste textarea "}"
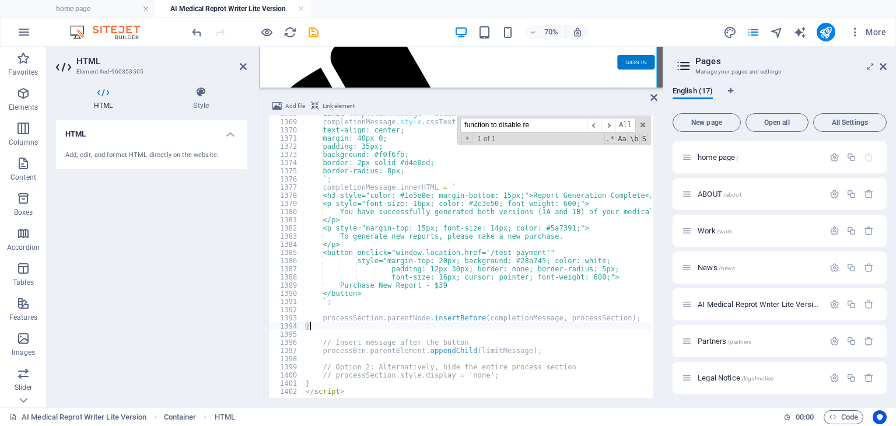
scroll to position [11170, 0]
click at [551, 237] on div "const completionMessage = document . createElement ( 'div' ) ; completionMessag…" at bounding box center [690, 258] width 775 height 296
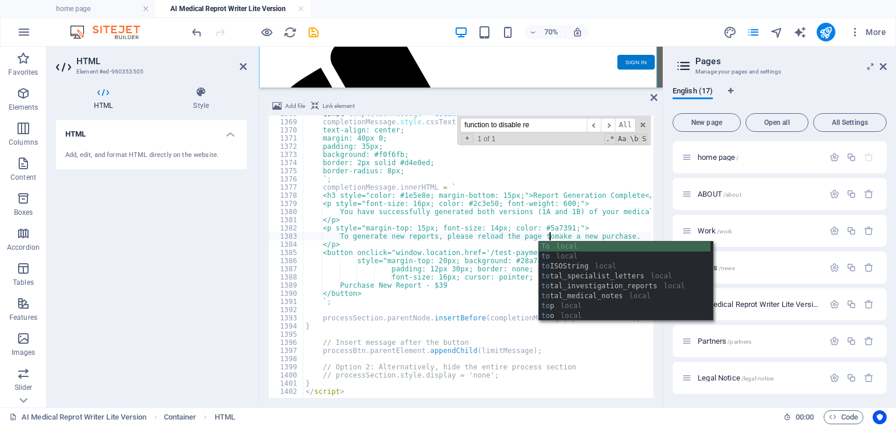
scroll to position [0, 20]
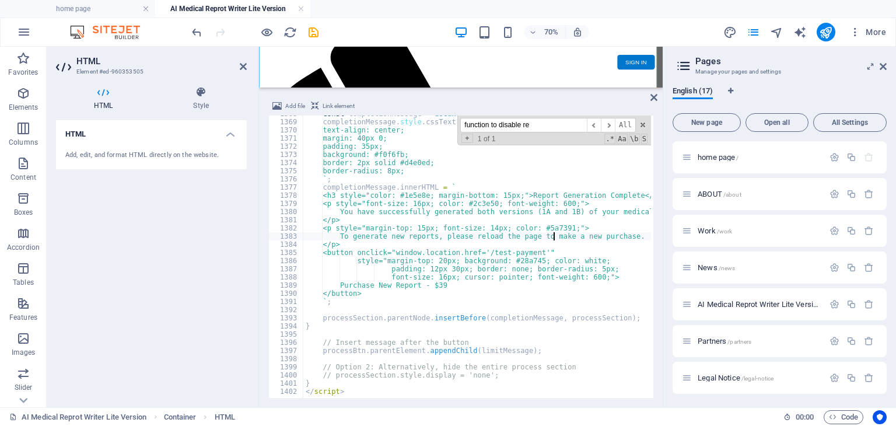
click at [518, 236] on div "const completionMessage = document . createElement ( 'div' ) ; completionMessag…" at bounding box center [690, 258] width 775 height 296
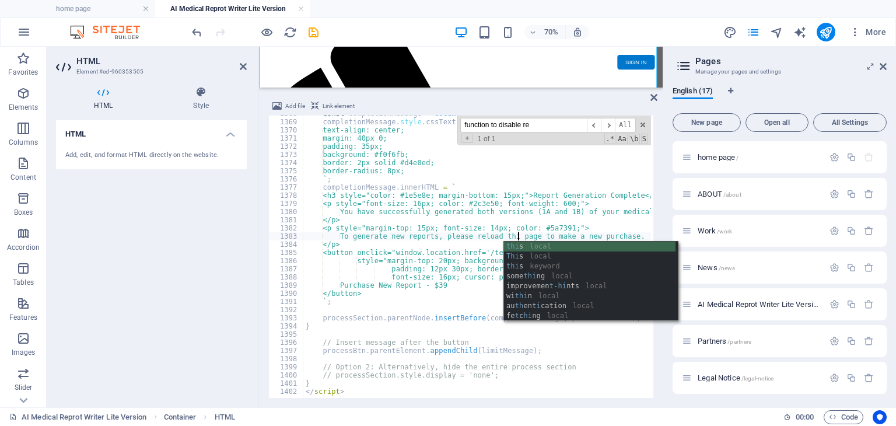
type textarea "To generate new reports, please reload this page to make a new purchase."
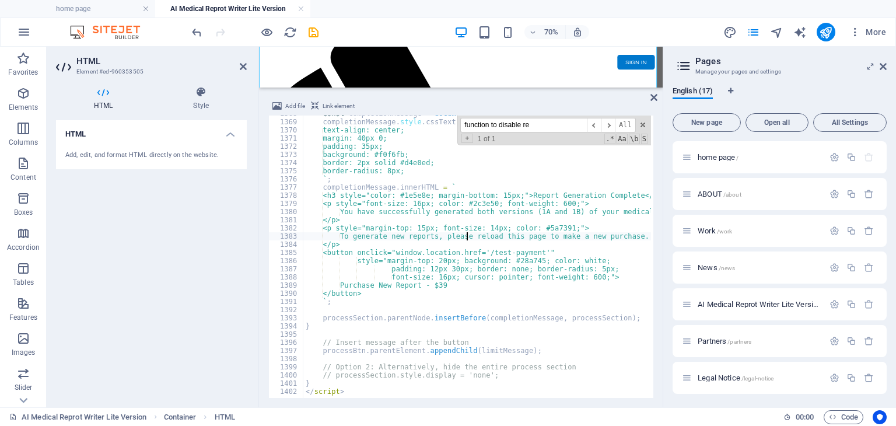
click at [466, 236] on div "const completionMessage = document . createElement ( 'div' ) ; completionMessag…" at bounding box center [690, 258] width 775 height 296
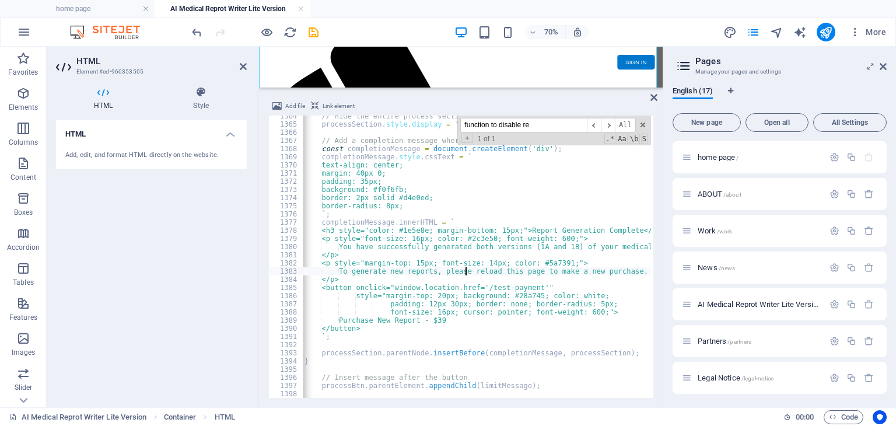
scroll to position [11170, 0]
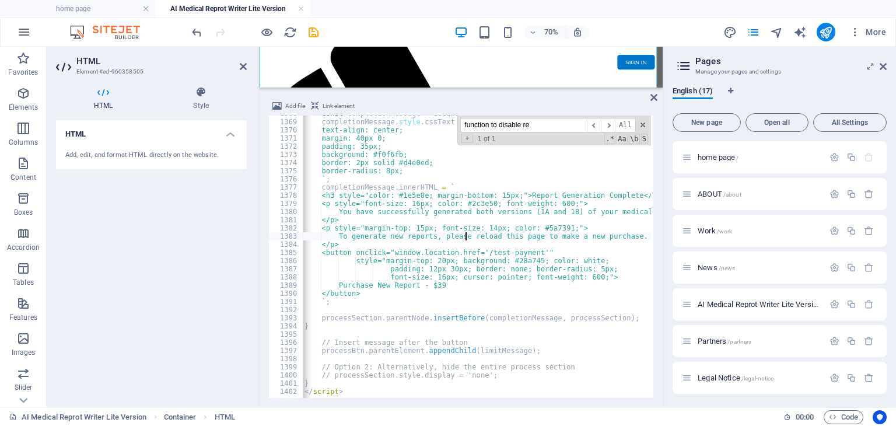
click at [446, 335] on div "const completionMessage = document . createElement ( 'div' ) ; completionMessag…" at bounding box center [689, 258] width 775 height 296
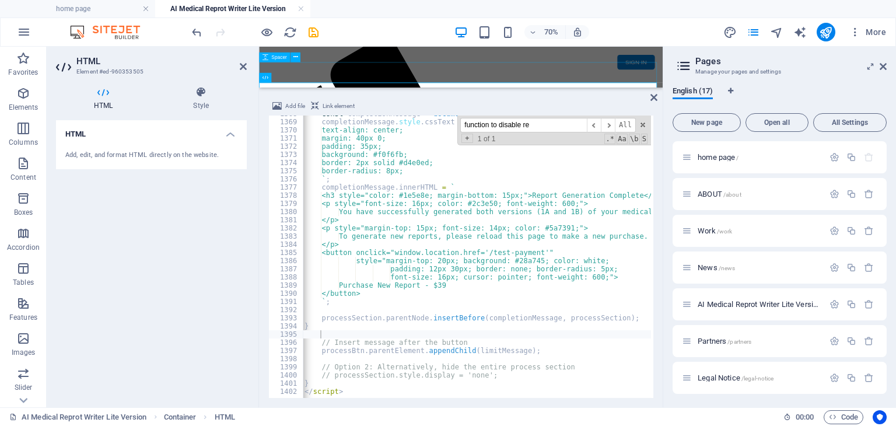
scroll to position [107, 0]
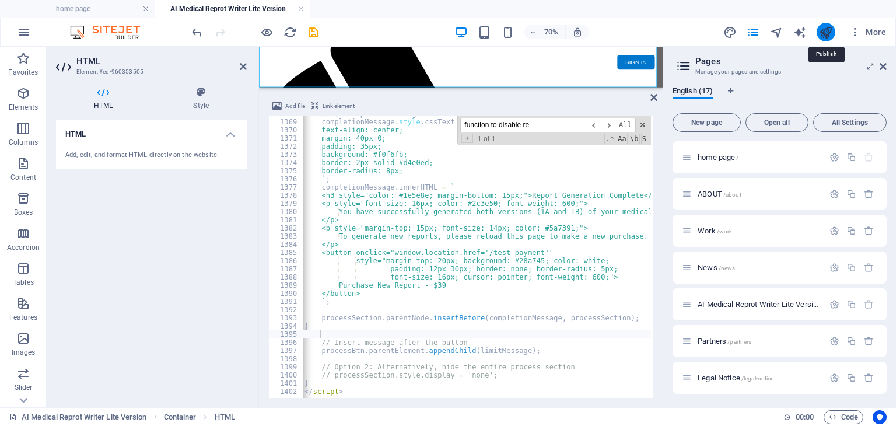
click at [829, 33] on icon "publish" at bounding box center [825, 32] width 13 height 13
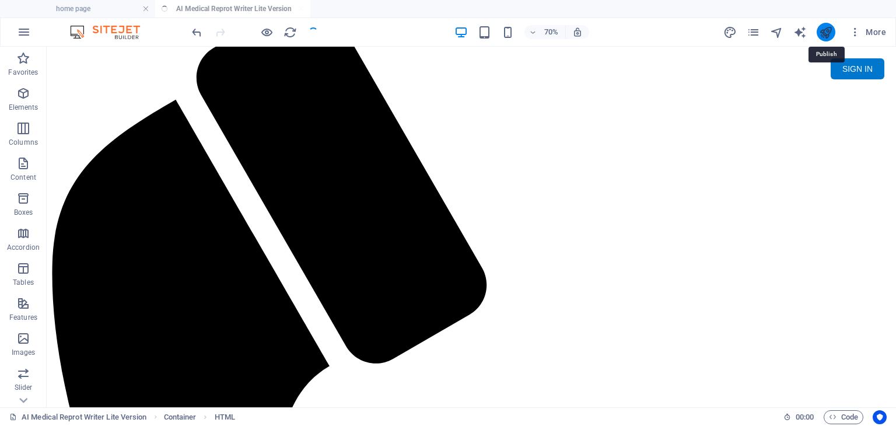
scroll to position [0, 0]
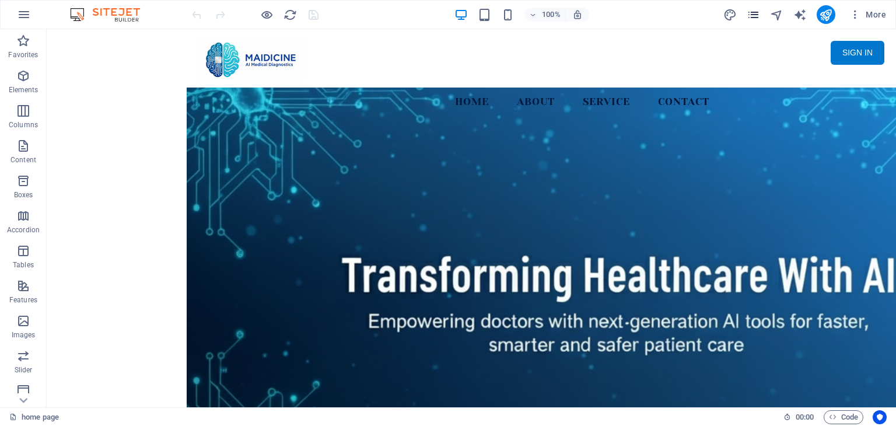
click at [747, 15] on span "pages" at bounding box center [754, 14] width 14 height 13
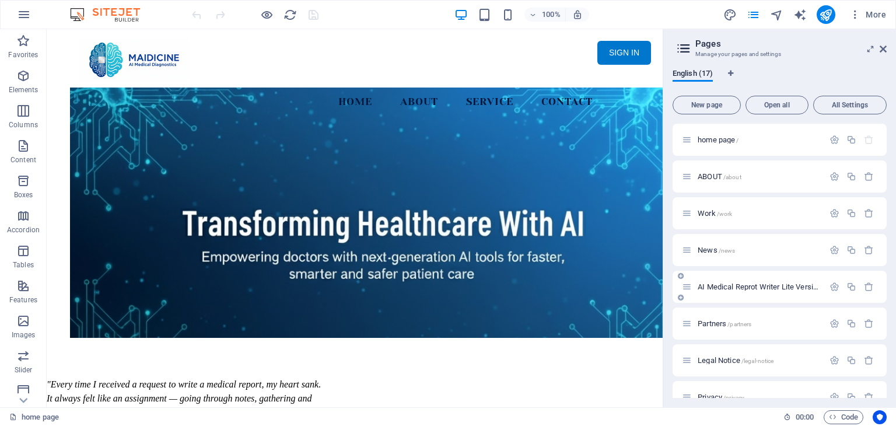
click at [770, 288] on span "AI Medical Reprot Writer Lite Version /medical-report" at bounding box center [780, 286] width 165 height 9
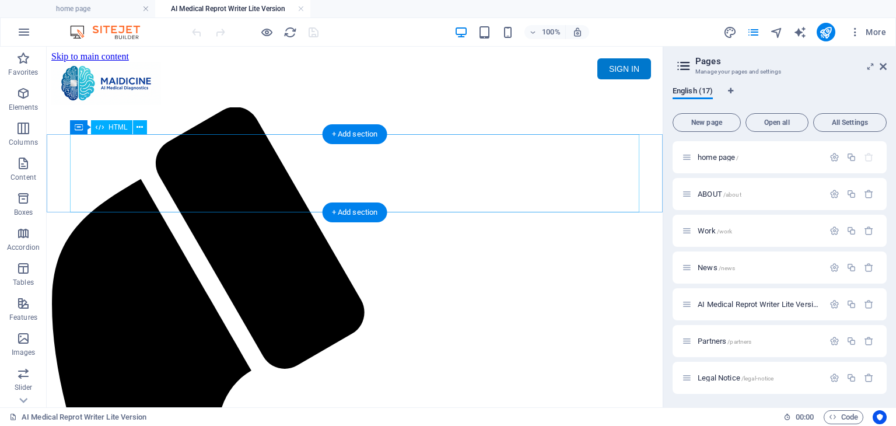
click at [361, 149] on div "Maidicine AI Medical Report Writer Version 5.1 Important Information The qualit…" at bounding box center [354, 149] width 607 height 0
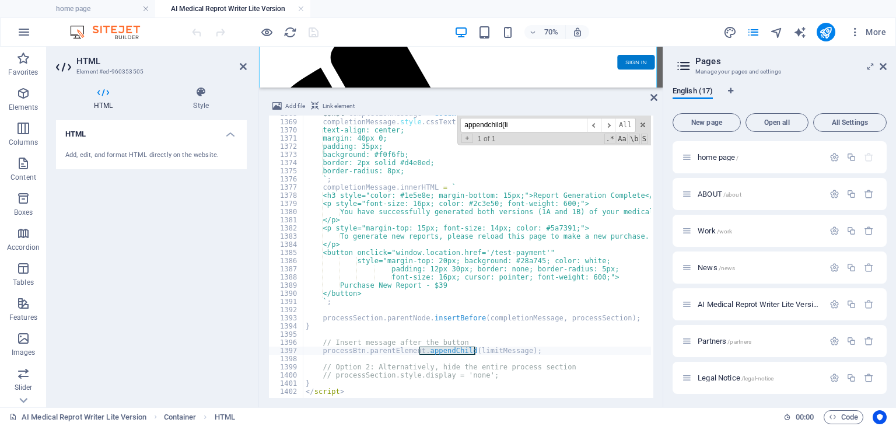
scroll to position [11170, 0]
type input "appendchild(limit"
click at [540, 335] on div "const completionMessage = document . createElement ( 'div' ) ; completionMessag…" at bounding box center [690, 258] width 775 height 296
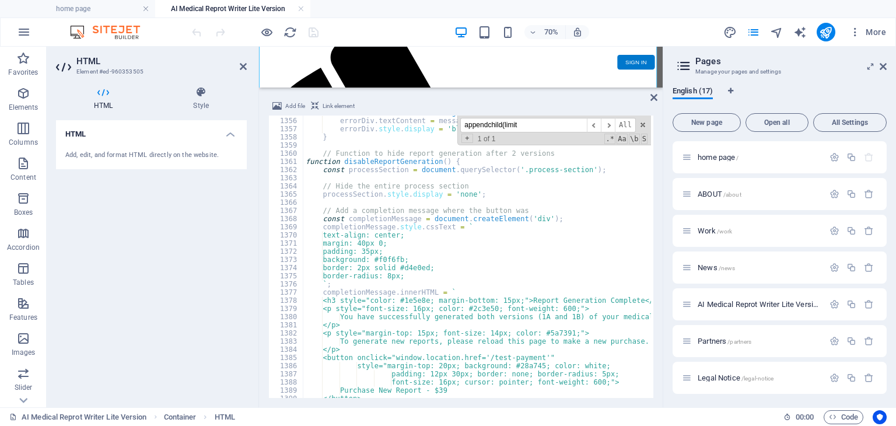
scroll to position [11100, 0]
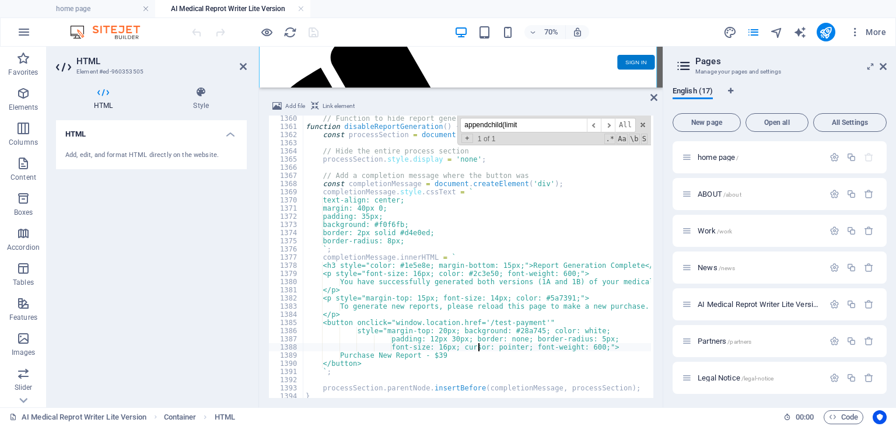
click at [477, 349] on div "// Function to hide report generation after 2 versions function disableReportGe…" at bounding box center [690, 262] width 775 height 296
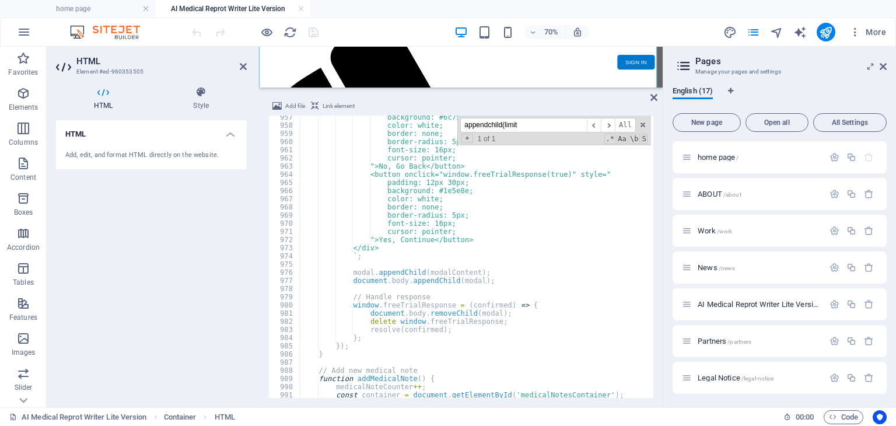
scroll to position [7775, 0]
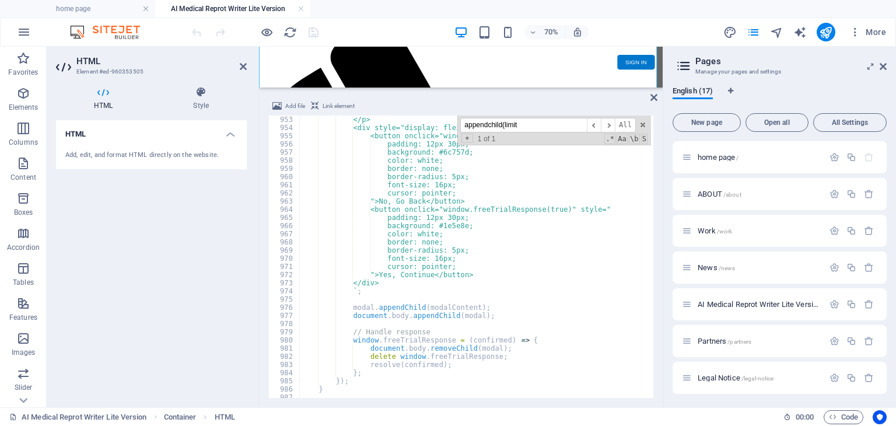
click at [406, 241] on div "</p> <div style="display: flex; gap: 15px; justify-content: center;"> <button o…" at bounding box center [686, 264] width 775 height 296
drag, startPoint x: 383, startPoint y: 240, endPoint x: 551, endPoint y: 244, distance: 167.5
click at [551, 244] on div "</p> <div style="display: flex; gap: 15px; justify-content: center;"> <button o…" at bounding box center [686, 264] width 775 height 296
click at [551, 244] on div "</p> <div style="display: flex; gap: 15px; justify-content: center;"> <button o…" at bounding box center [475, 257] width 352 height 282
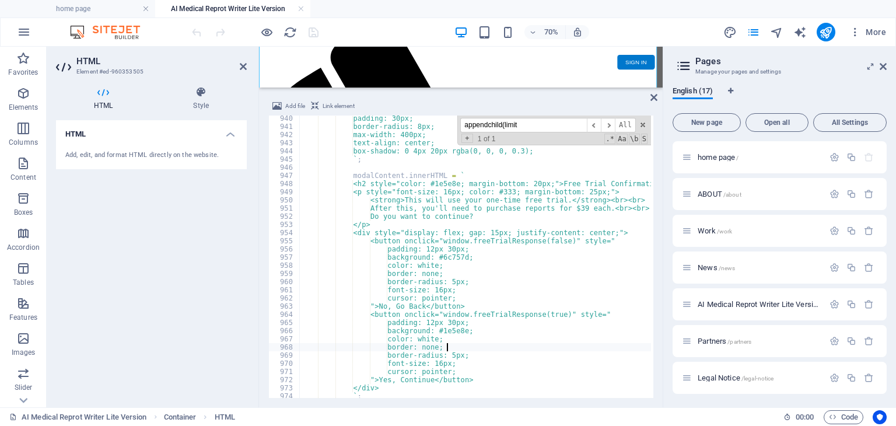
scroll to position [7670, 0]
click at [474, 254] on div "padding: 30px; border-radius: 8px; max-width: 400px; text-align: center; box-sh…" at bounding box center [686, 262] width 775 height 296
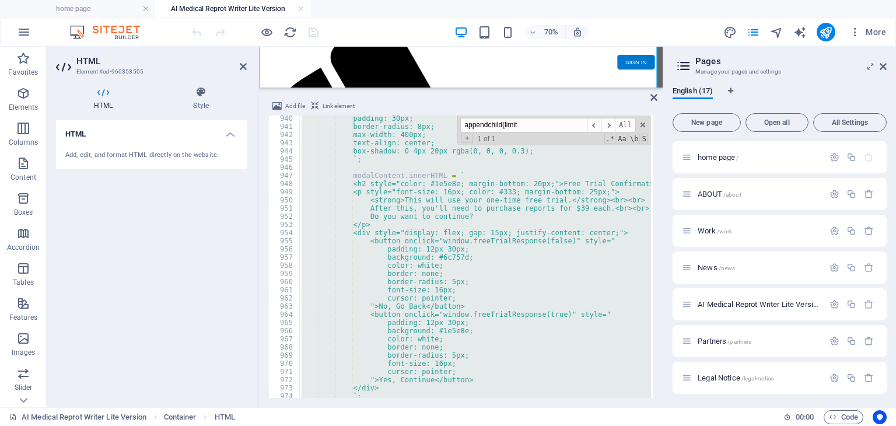
click at [525, 264] on div "padding: 30px; border-radius: 8px; max-width: 400px; text-align: center; box-sh…" at bounding box center [475, 257] width 352 height 282
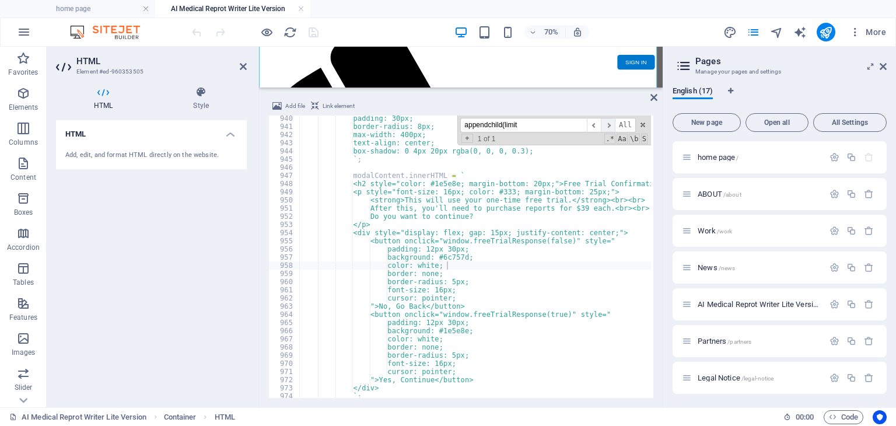
click at [613, 127] on span "​" at bounding box center [608, 125] width 14 height 15
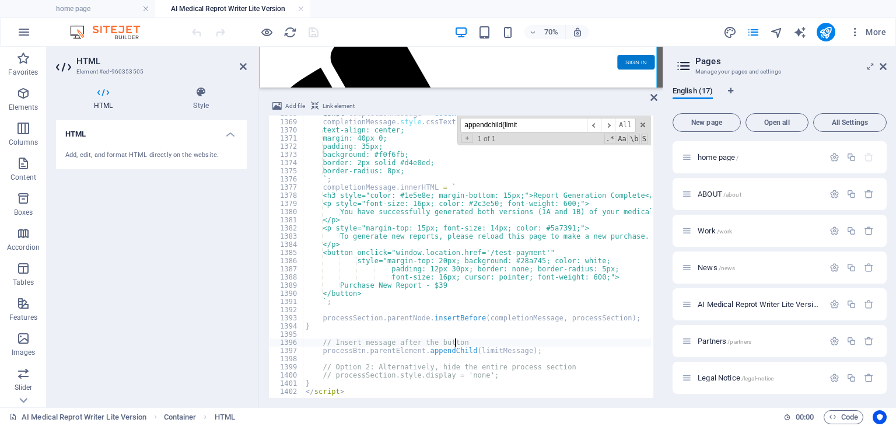
click at [547, 346] on div "const completionMessage = document . createElement ( 'div' ) ; completionMessag…" at bounding box center [690, 258] width 775 height 296
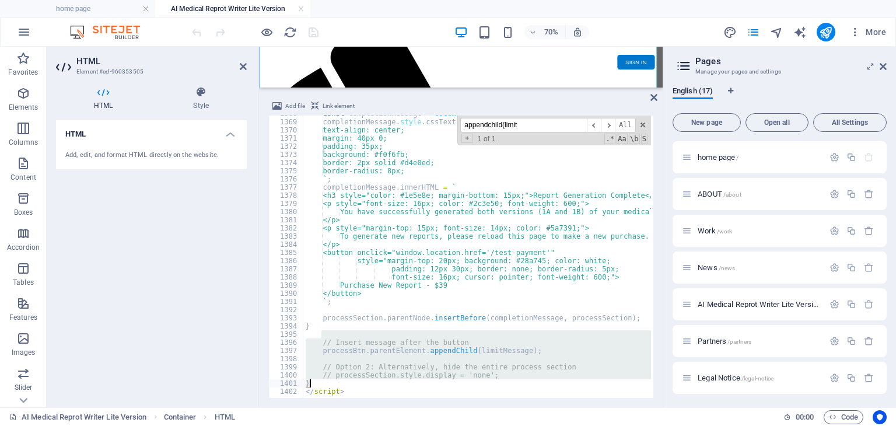
drag, startPoint x: 320, startPoint y: 333, endPoint x: 402, endPoint y: 382, distance: 95.4
click at [402, 382] on div "const completionMessage = document . createElement ( 'div' ) ; completionMessag…" at bounding box center [690, 258] width 775 height 296
type textarea "// processSection.style.display = 'none'; }"
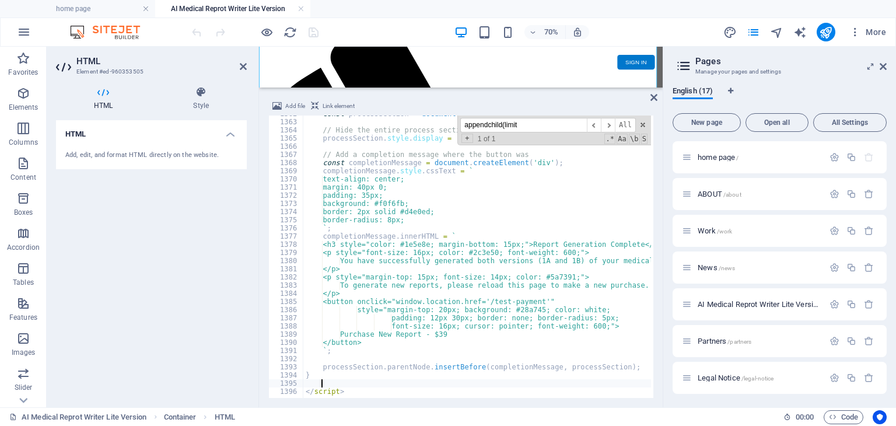
scroll to position [11121, 0]
type textarea "\"
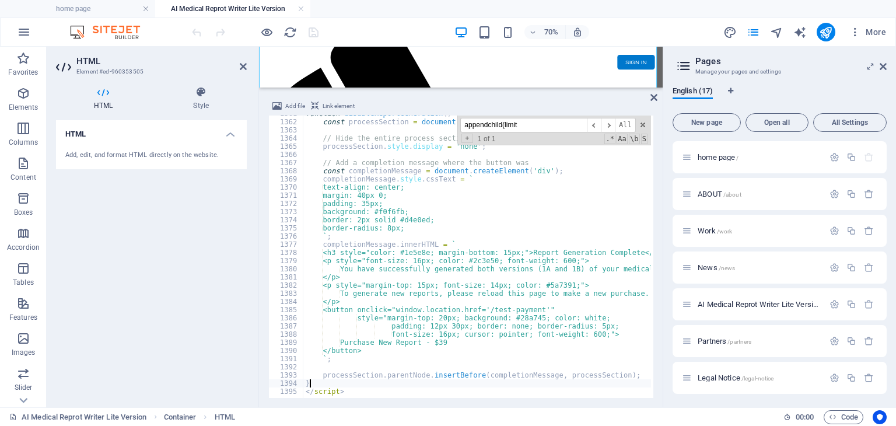
scroll to position [11113, 0]
click at [457, 351] on div "function disableReportGeneration ( ) { const processSection = document . queryS…" at bounding box center [690, 258] width 775 height 296
type textarea "</button>"
click at [829, 34] on icon "publish" at bounding box center [825, 32] width 13 height 13
